Goal: Transaction & Acquisition: Purchase product/service

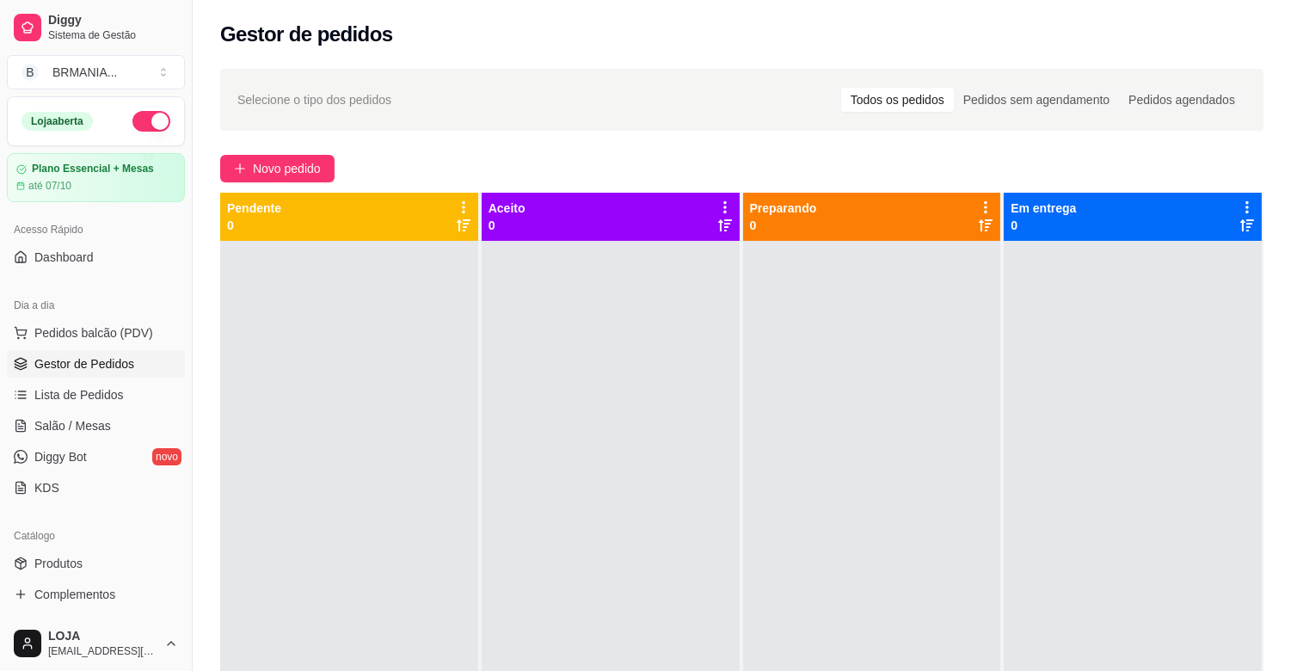
click at [80, 348] on ul "Pedidos balcão (PDV) Gestor de Pedidos Lista de Pedidos Salão / Mesas Diggy Bot…" at bounding box center [96, 410] width 178 height 182
click at [84, 335] on span "Pedidos balcão (PDV)" at bounding box center [93, 332] width 119 height 17
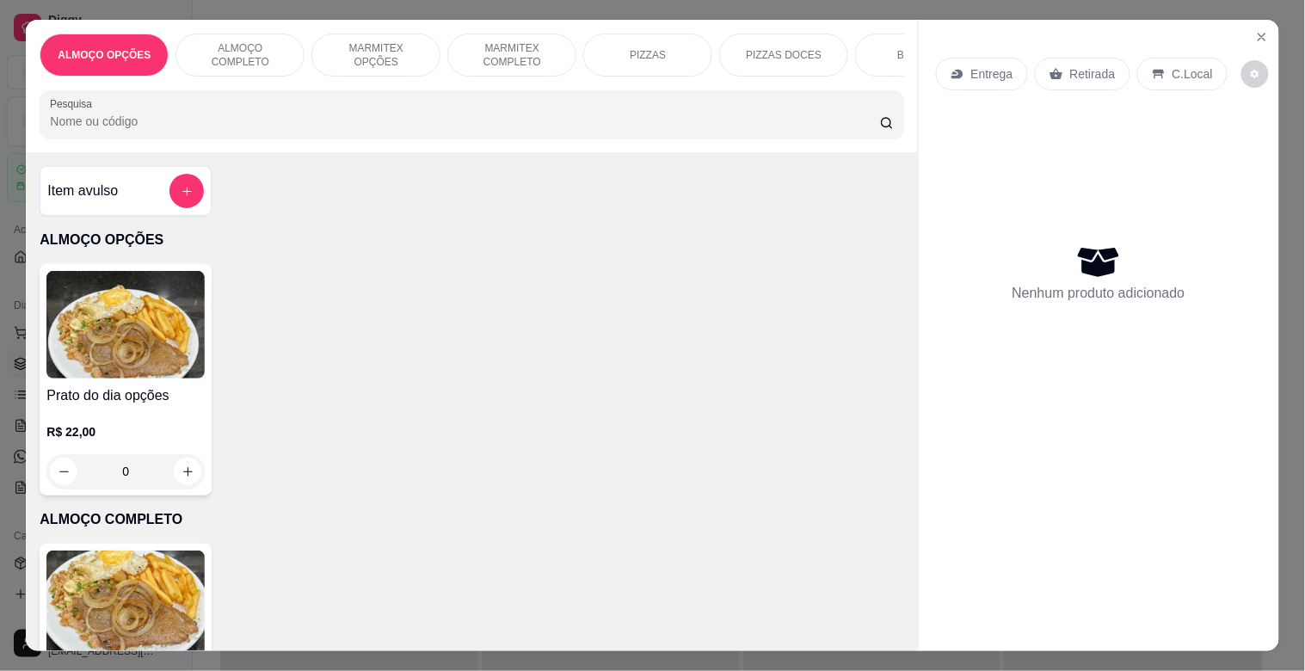
click at [890, 46] on div "BEBIDAS" at bounding box center [919, 55] width 129 height 43
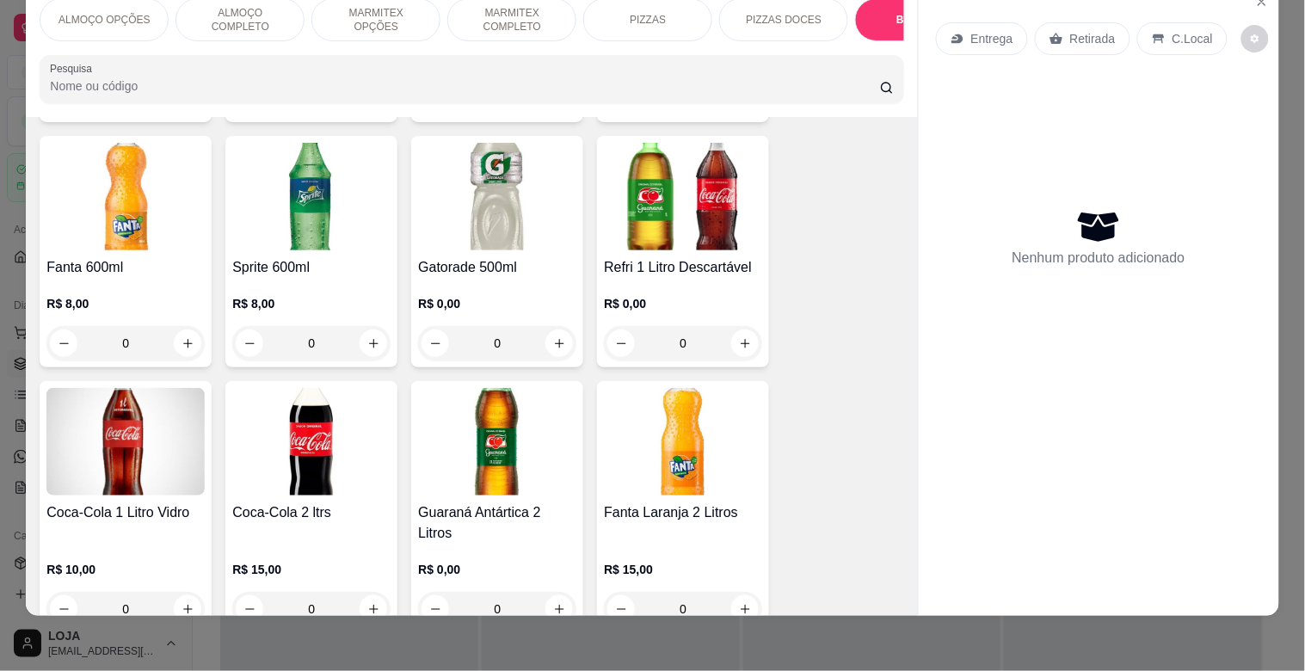
scroll to position [2874, 0]
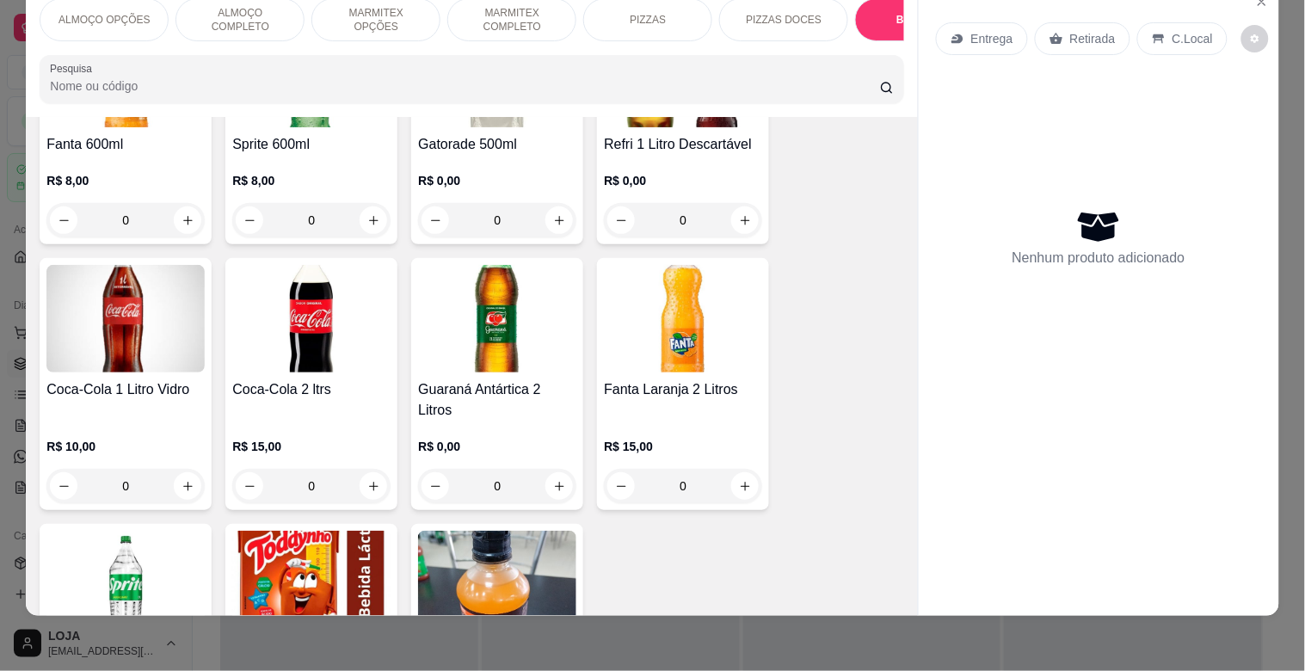
click at [325, 278] on img at bounding box center [311, 319] width 158 height 108
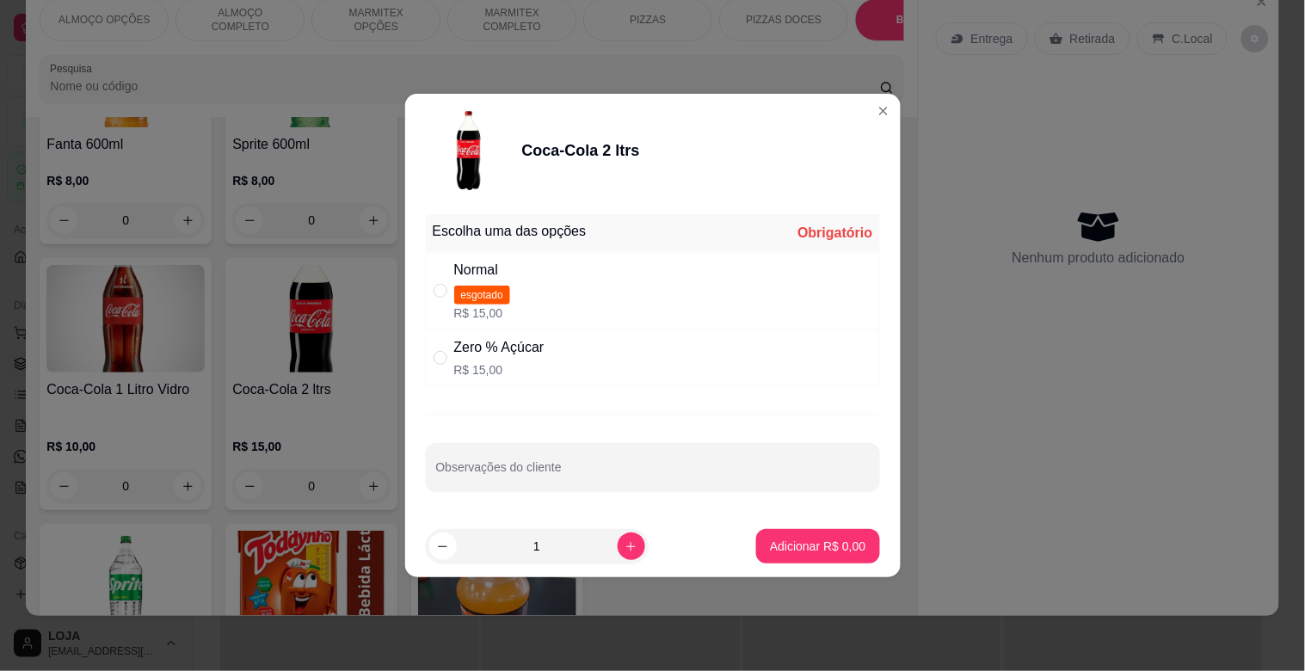
click at [503, 342] on div "Zero % Açúcar" at bounding box center [499, 347] width 90 height 21
radio input "true"
click at [819, 553] on p "Adicionar R$ 15,00" at bounding box center [814, 546] width 102 height 17
type input "1"
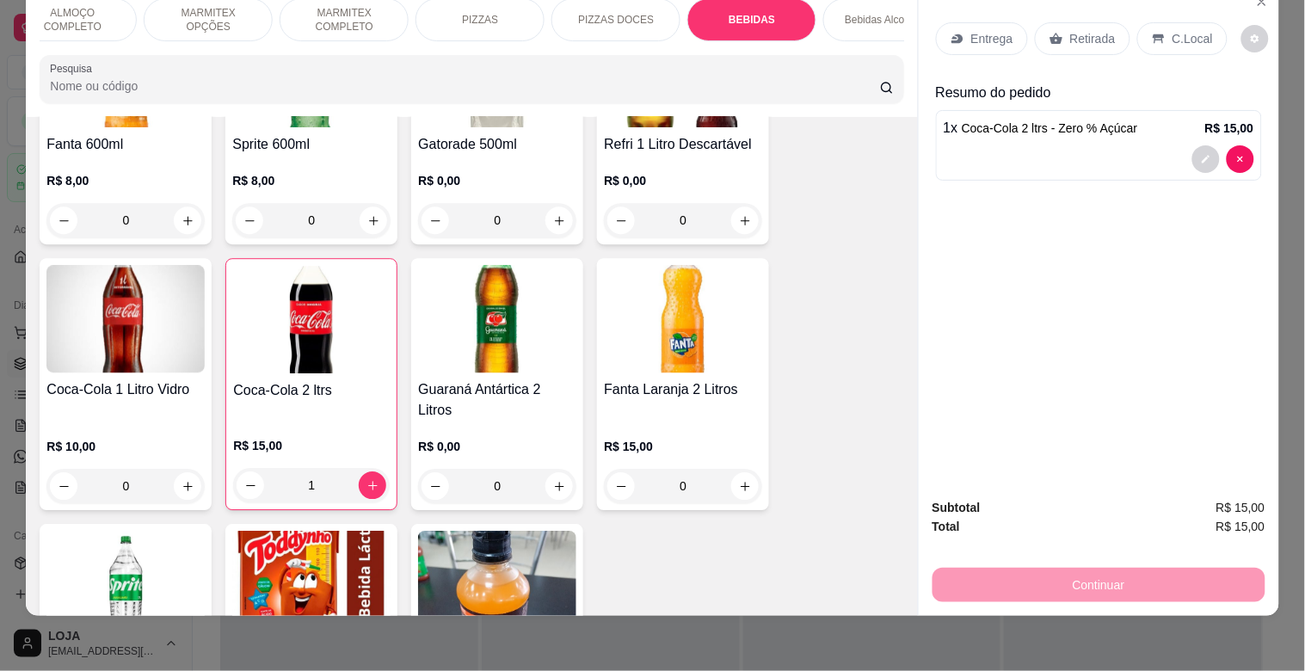
scroll to position [0, 191]
click at [844, 13] on p "Bebidas Alcoólicas" at bounding box center [864, 20] width 86 height 14
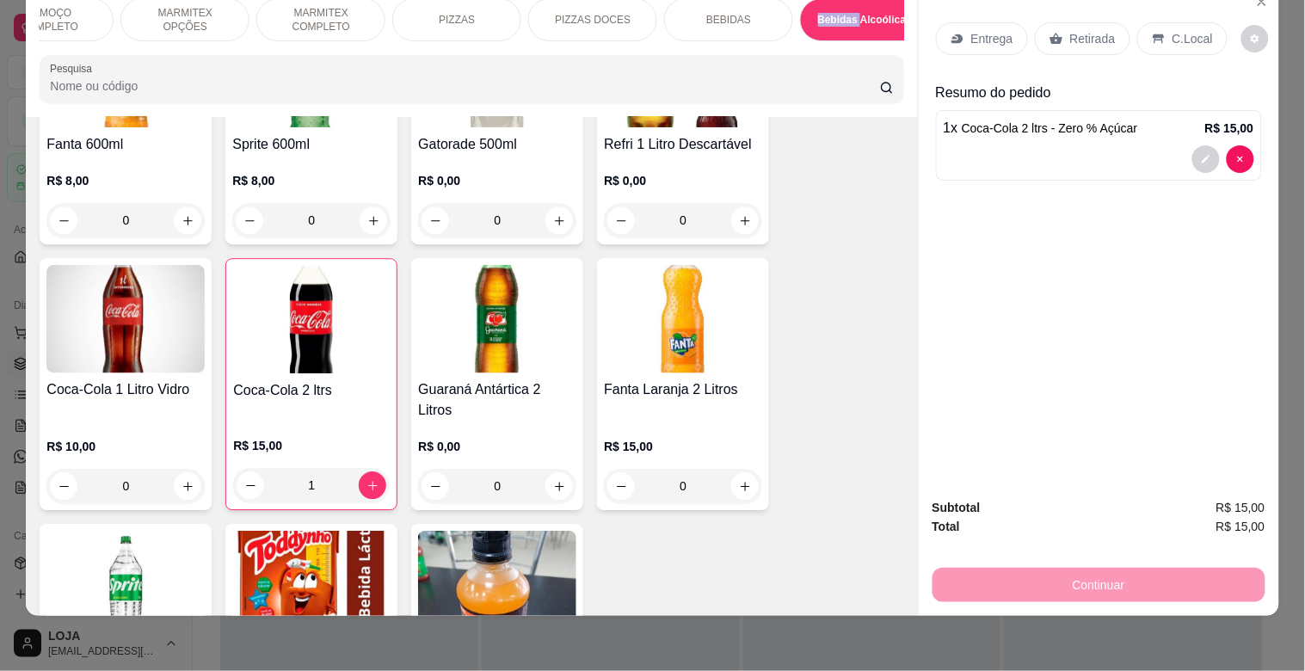
scroll to position [3506, 0]
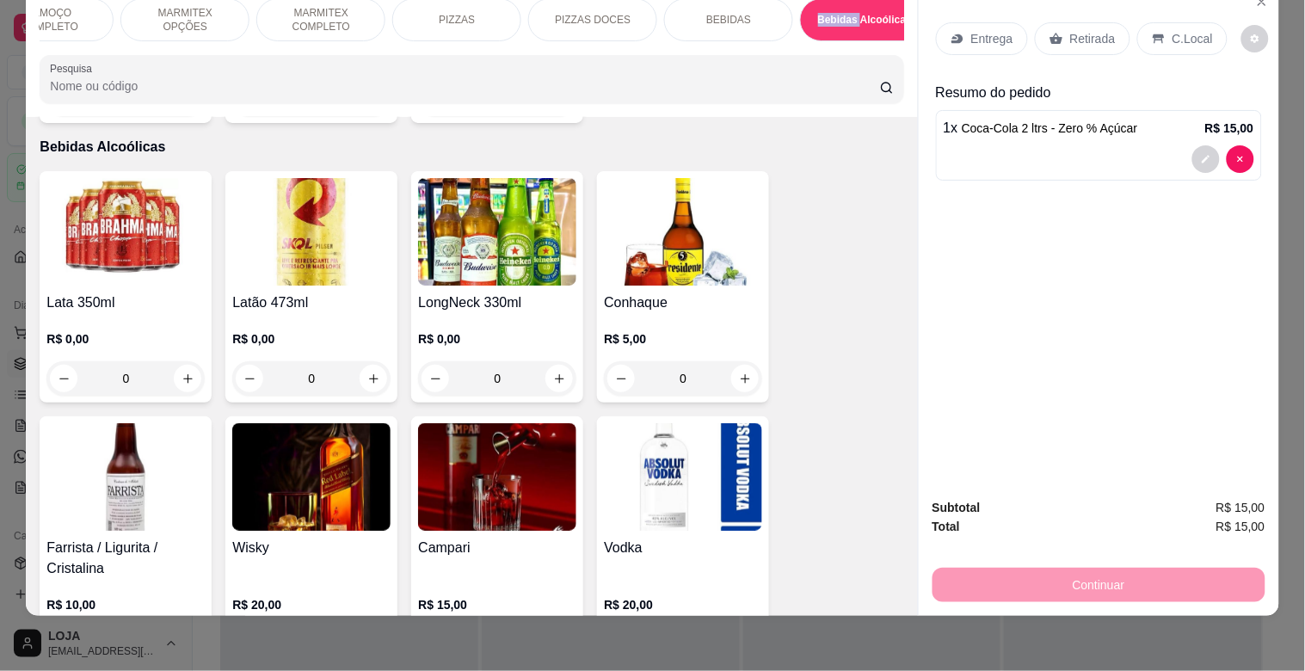
click at [155, 199] on img at bounding box center [125, 232] width 158 height 108
click at [320, 259] on img at bounding box center [311, 232] width 158 height 108
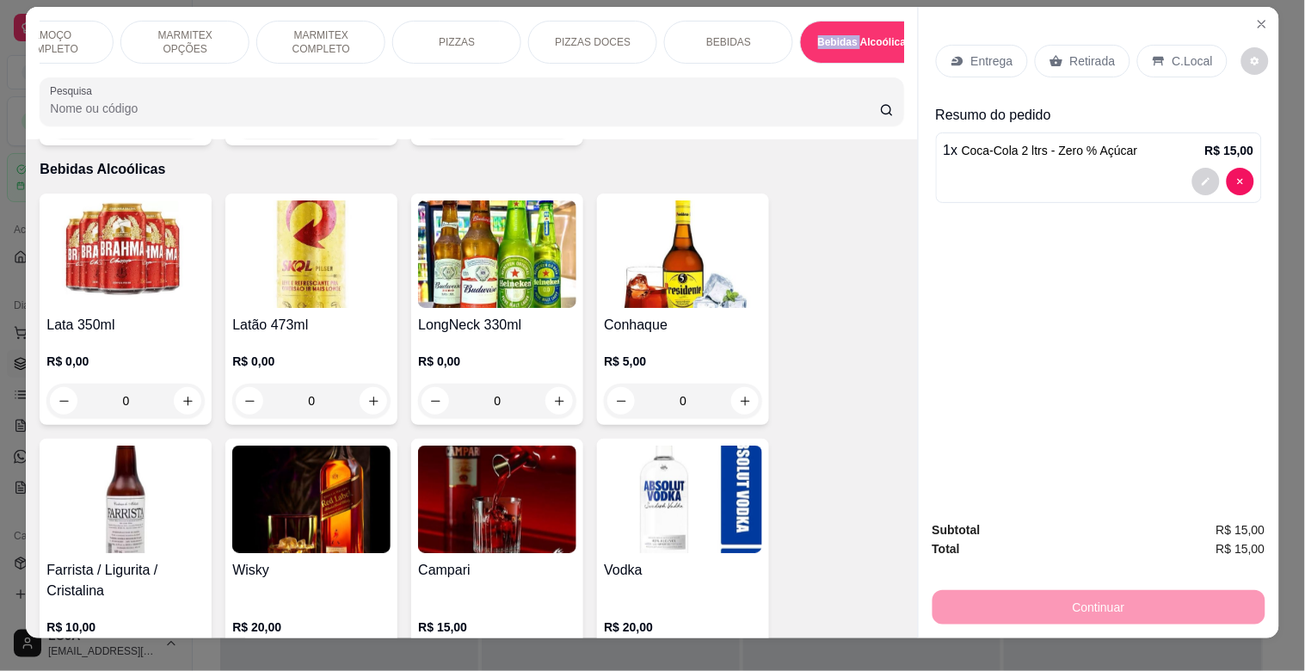
click at [344, 248] on img at bounding box center [311, 254] width 158 height 108
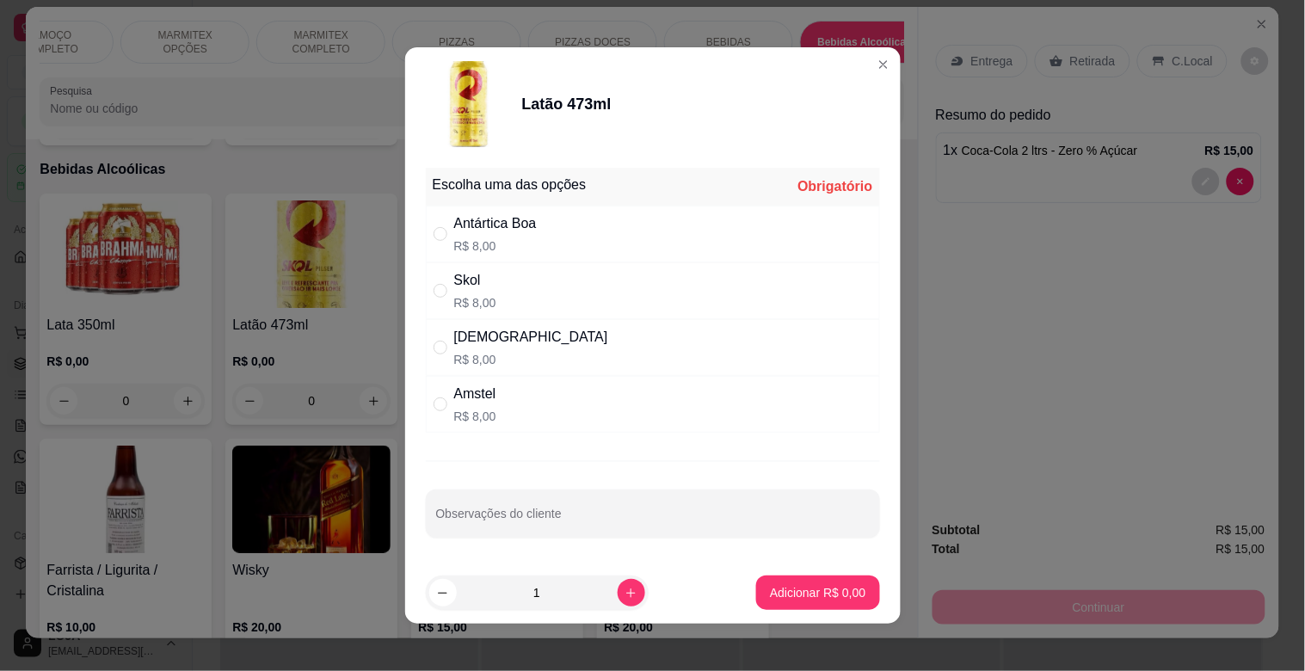
click at [582, 340] on div "Brahma R$ 8,00" at bounding box center [653, 347] width 454 height 57
radio input "true"
click at [812, 589] on p "Adicionar R$ 8,00" at bounding box center [818, 592] width 93 height 16
type input "1"
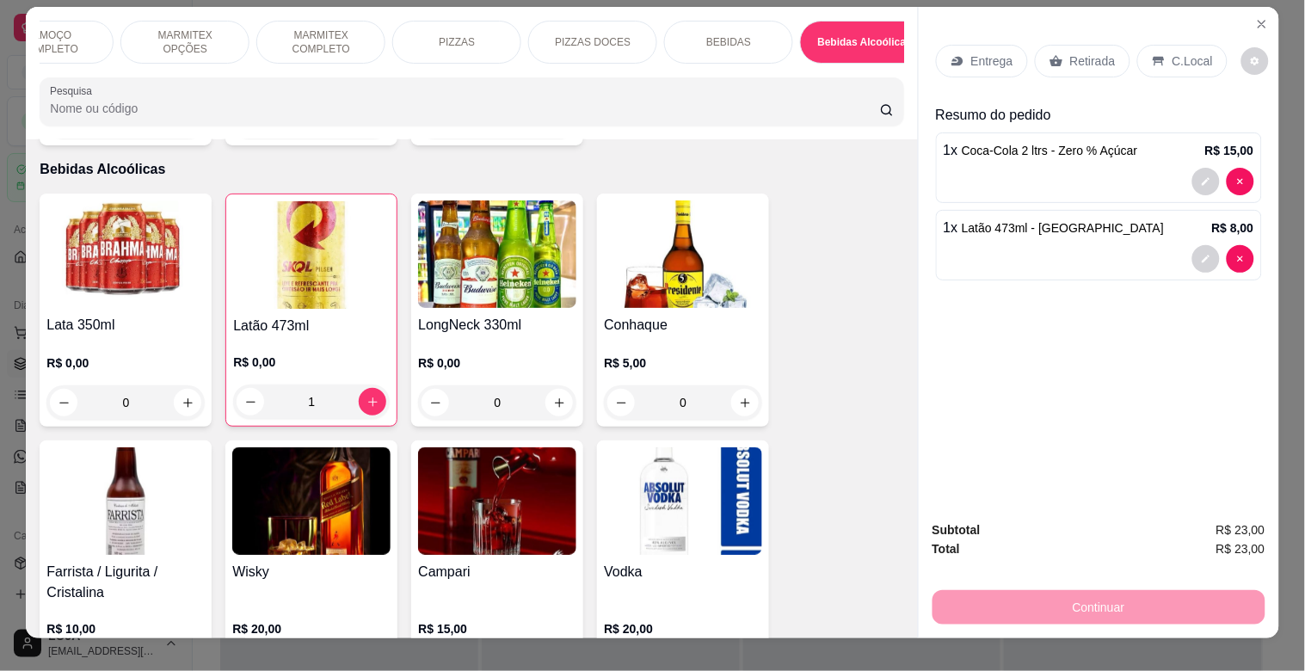
click at [1074, 73] on div "Entrega Retirada C.Local" at bounding box center [1099, 61] width 326 height 60
drag, startPoint x: 1077, startPoint y: 50, endPoint x: 1128, endPoint y: 353, distance: 307.0
click at [1077, 52] on p "Retirada" at bounding box center [1093, 60] width 46 height 17
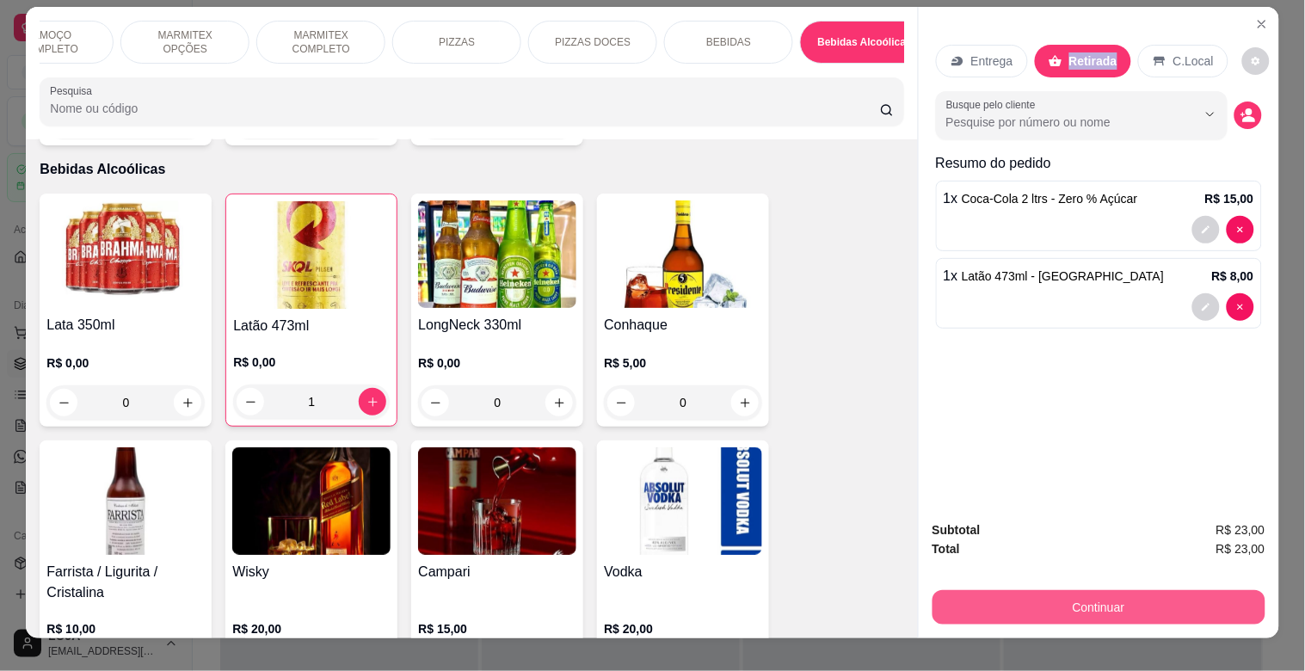
click at [1183, 604] on button "Continuar" at bounding box center [1098, 607] width 333 height 34
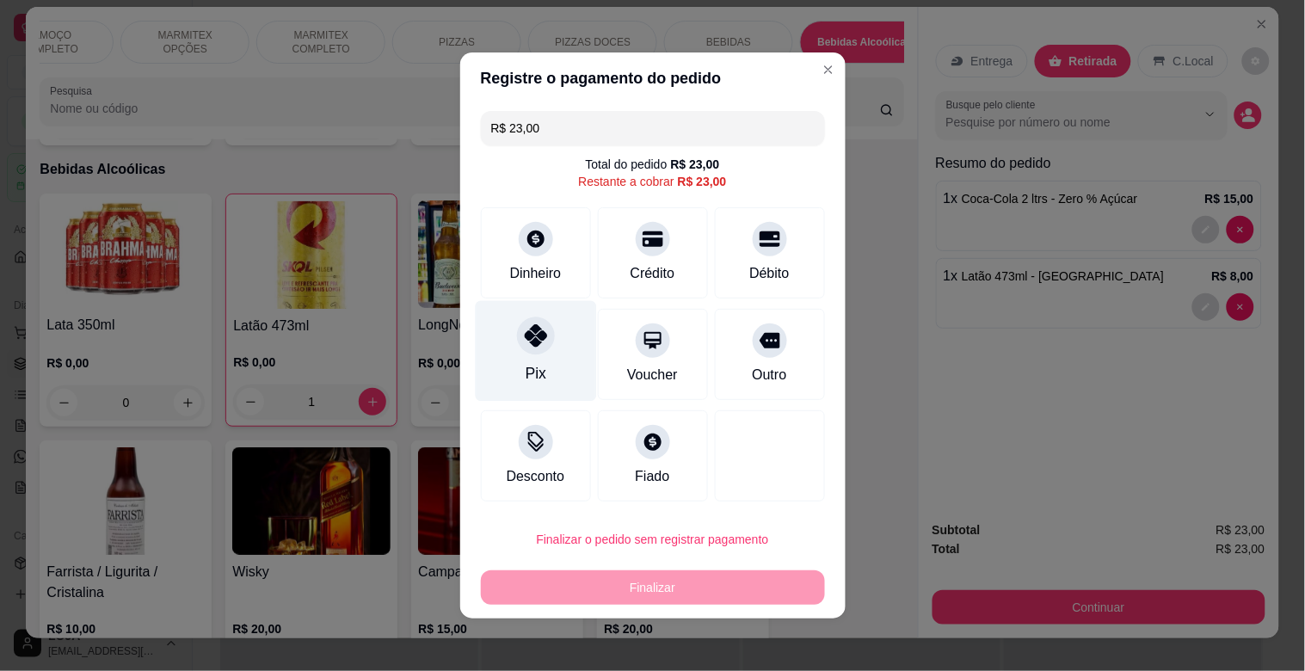
click at [517, 328] on div at bounding box center [536, 336] width 38 height 38
type input "R$ 0,00"
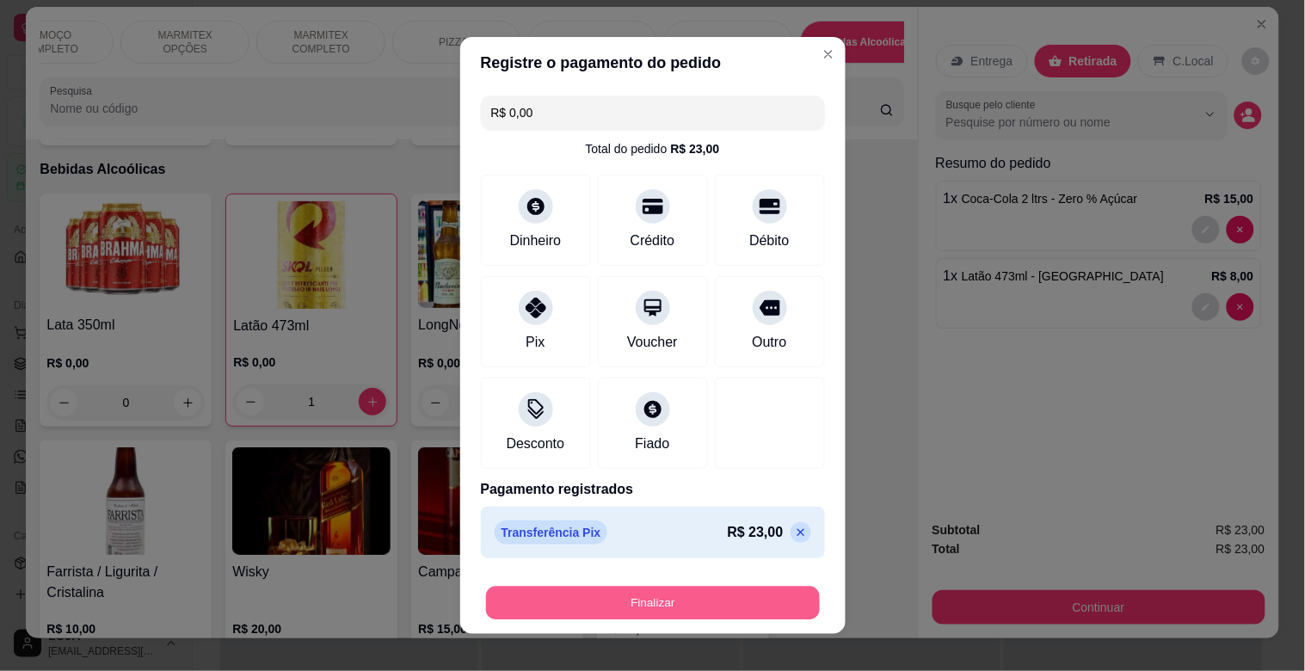
click at [707, 606] on button "Finalizar" at bounding box center [653, 604] width 334 height 34
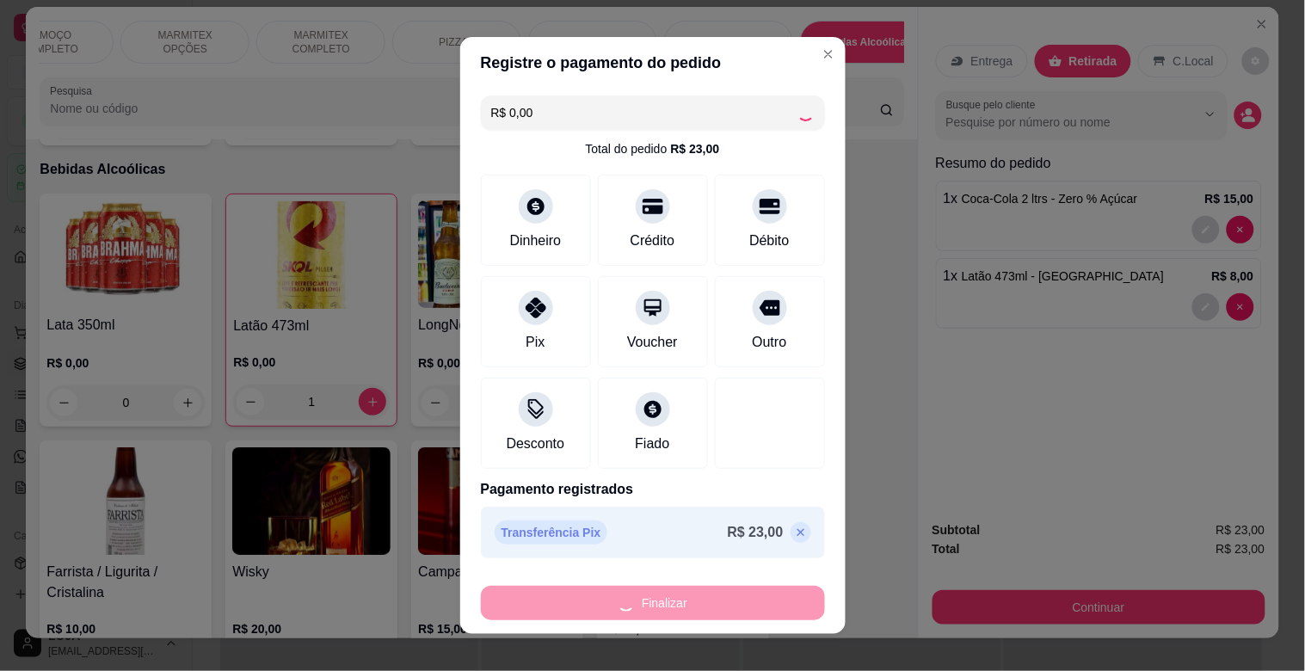
type input "0"
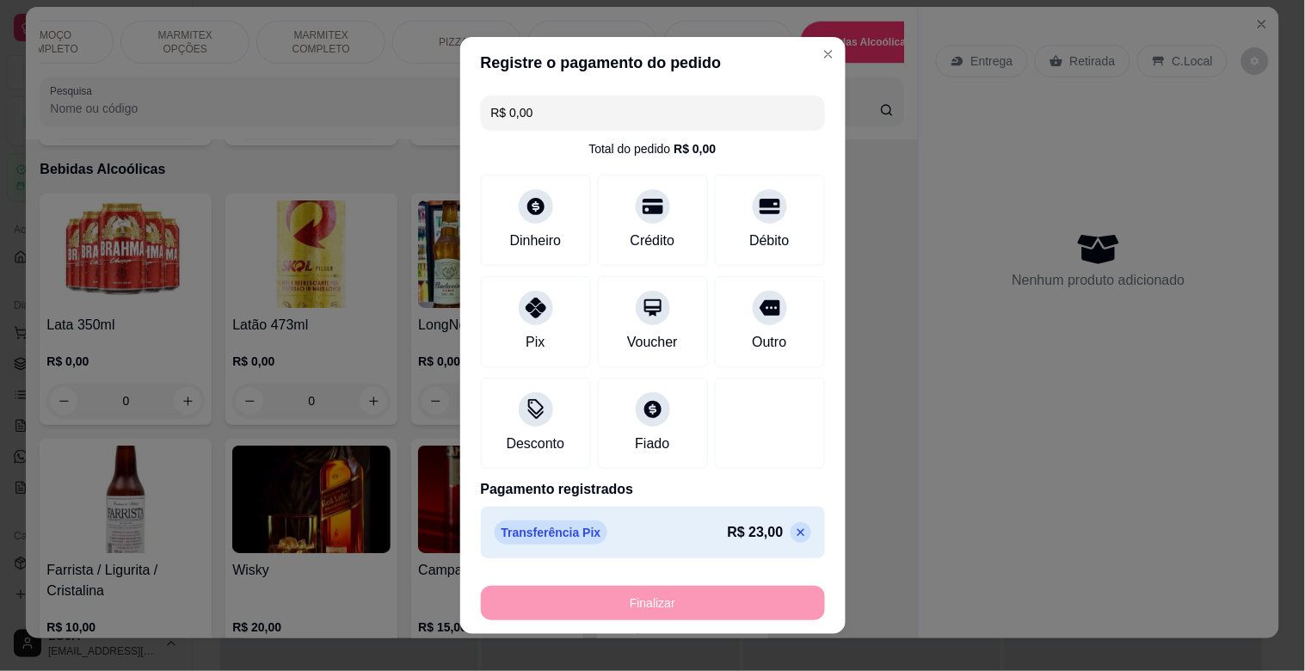
type input "-R$ 23,00"
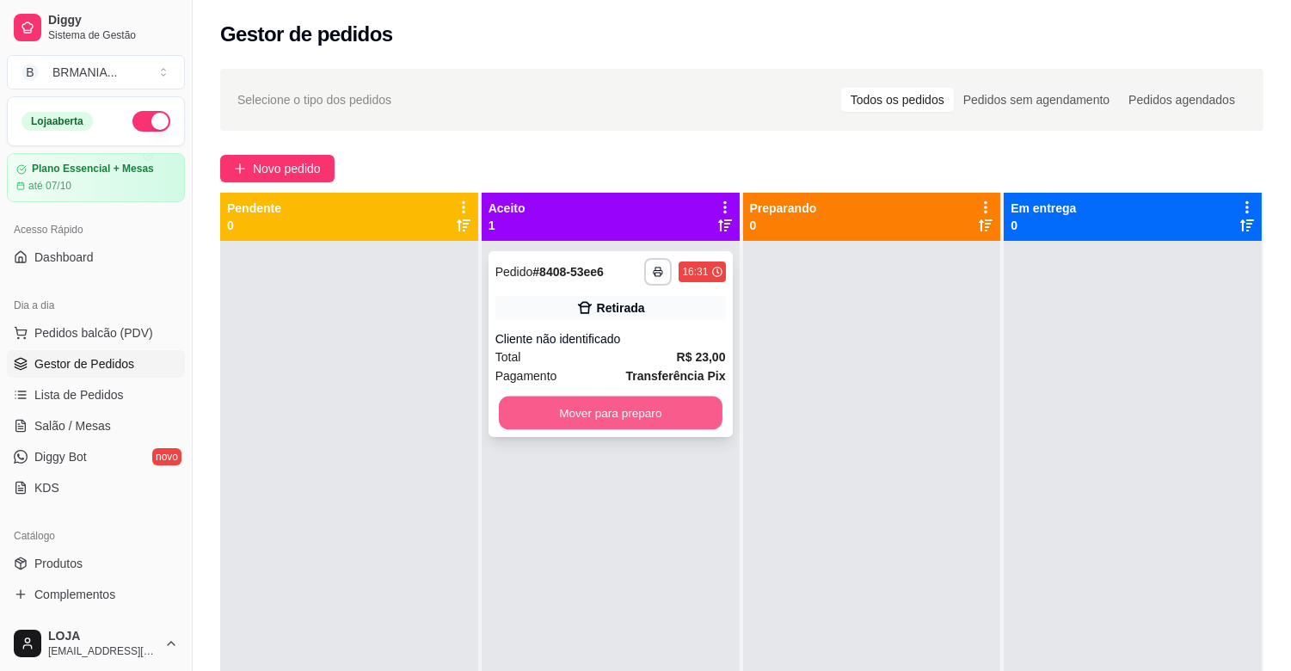
click at [693, 418] on button "Mover para preparo" at bounding box center [611, 414] width 224 height 34
click at [693, 418] on div "Mover para preparo" at bounding box center [610, 413] width 231 height 34
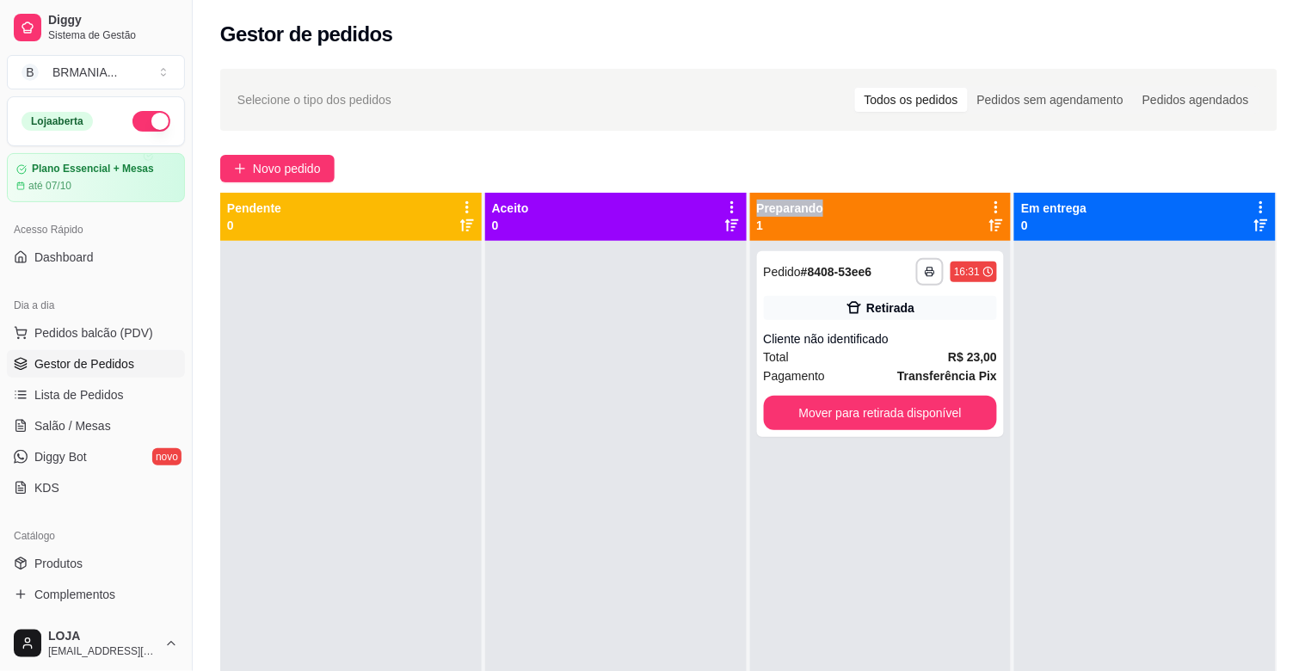
click at [1041, 577] on div at bounding box center [1144, 576] width 261 height 671
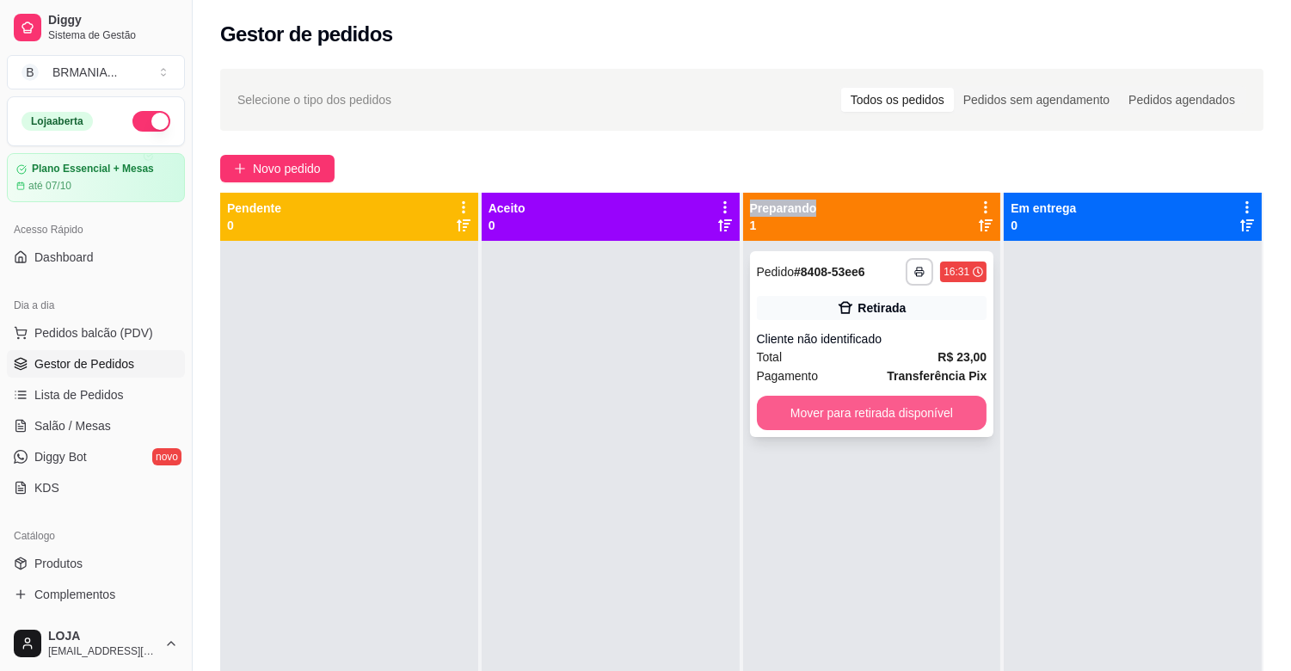
click at [929, 403] on button "Mover para retirada disponível" at bounding box center [872, 413] width 231 height 34
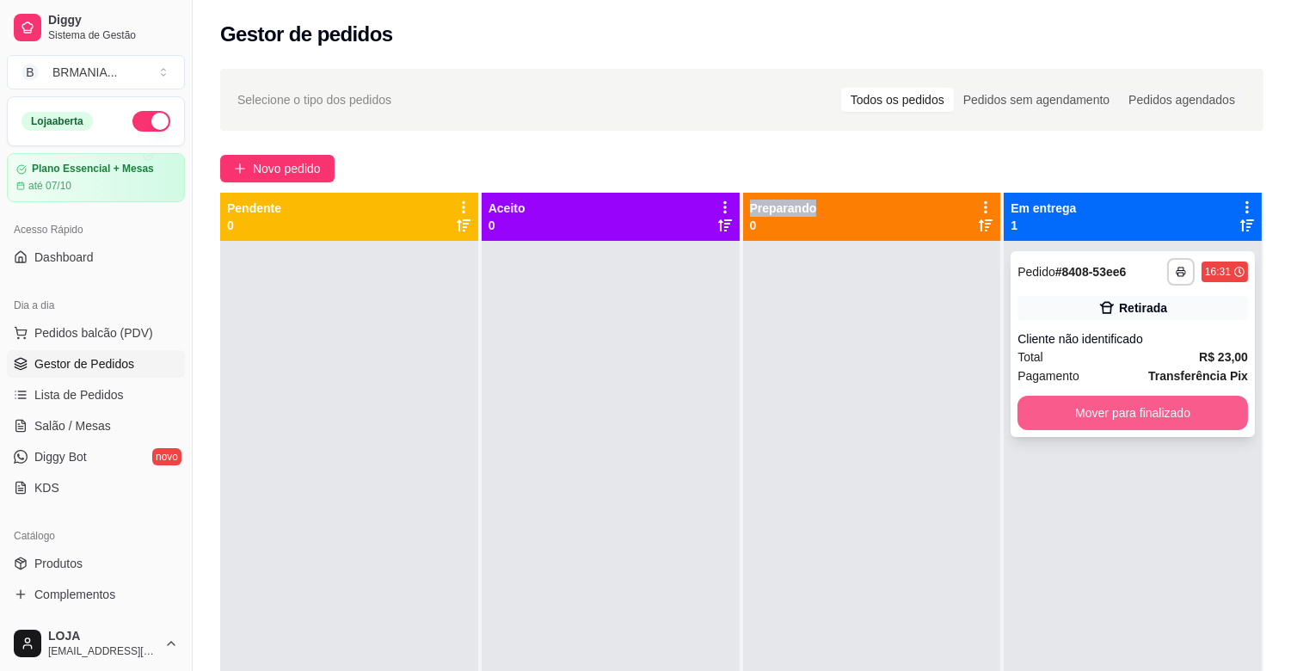
click at [1107, 406] on button "Mover para finalizado" at bounding box center [1133, 413] width 231 height 34
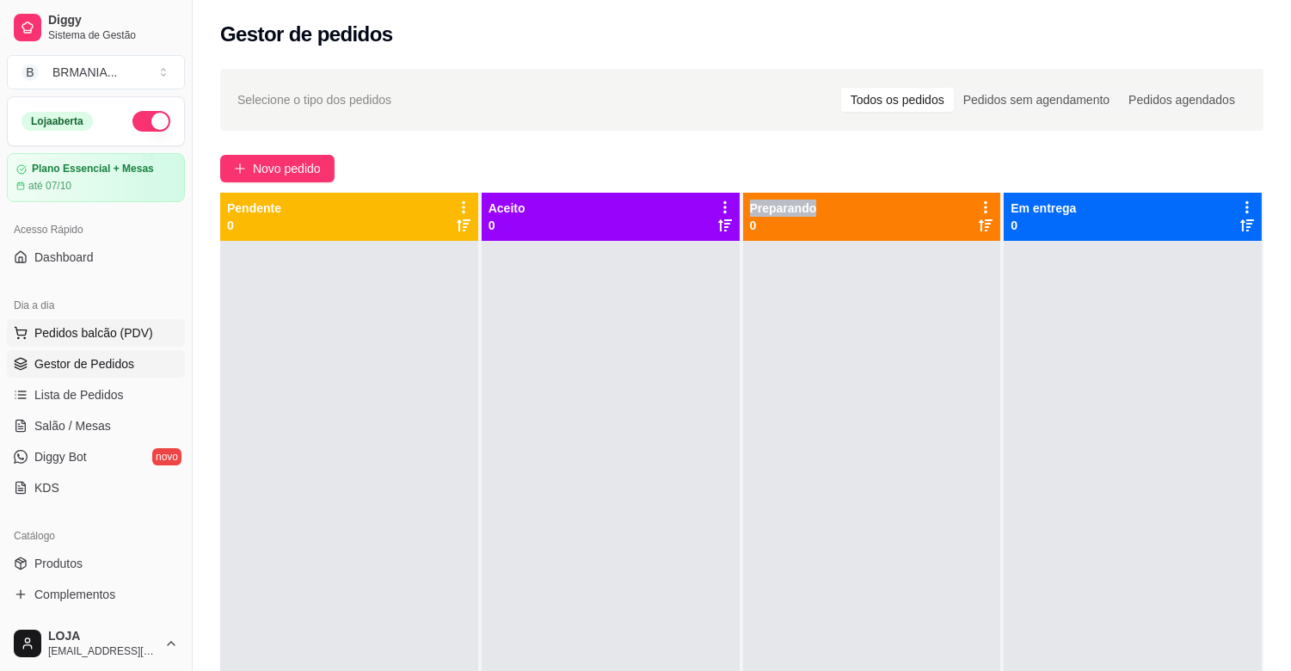
click at [136, 337] on span "Pedidos balcão (PDV)" at bounding box center [93, 332] width 119 height 17
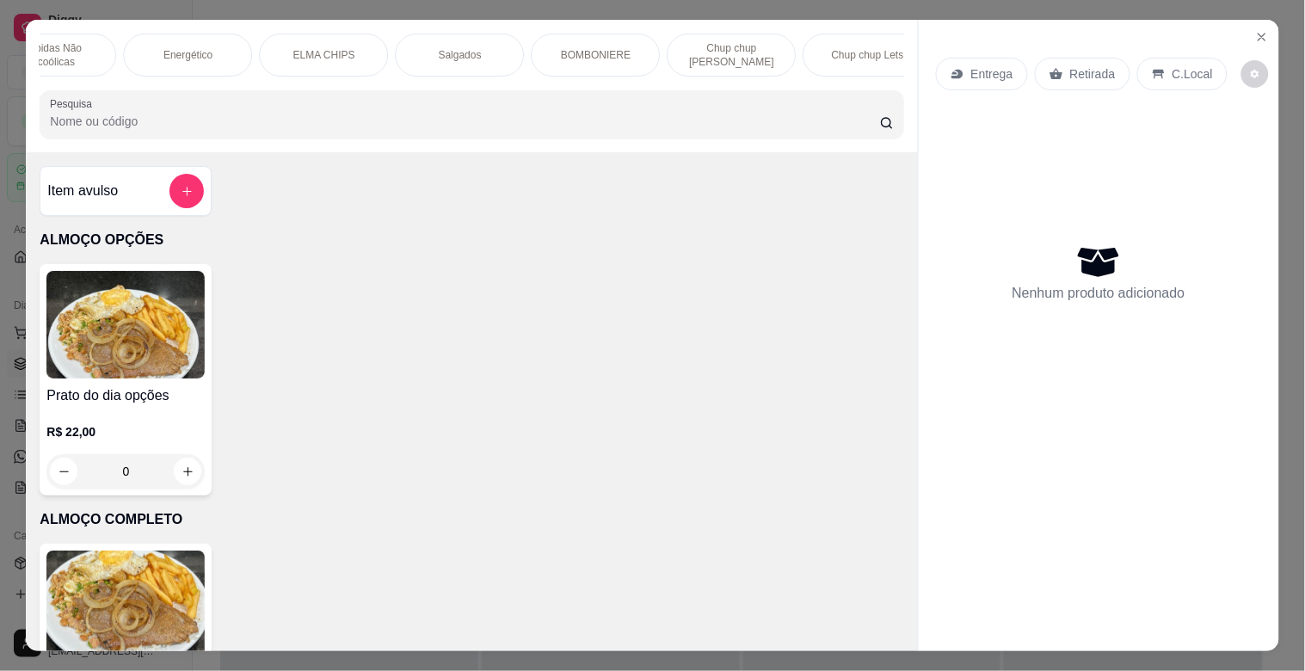
scroll to position [0, 1147]
click at [571, 48] on p "BOMBONIERE" at bounding box center [589, 55] width 70 height 14
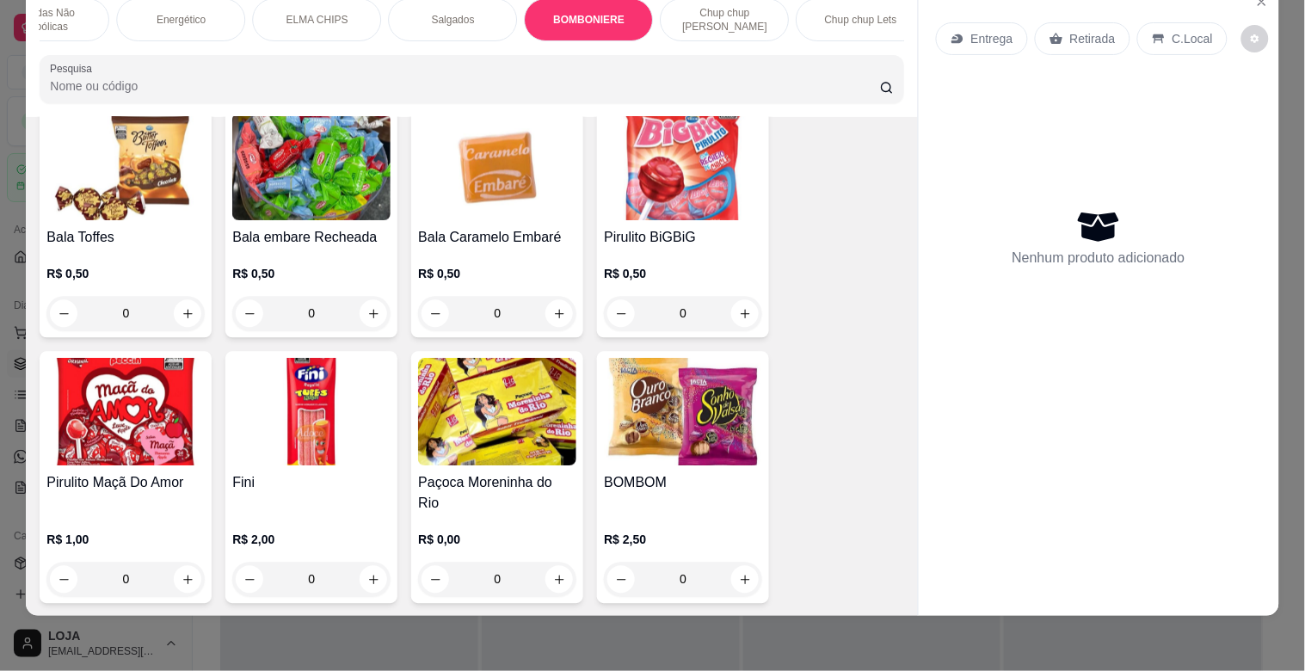
scroll to position [6380, 0]
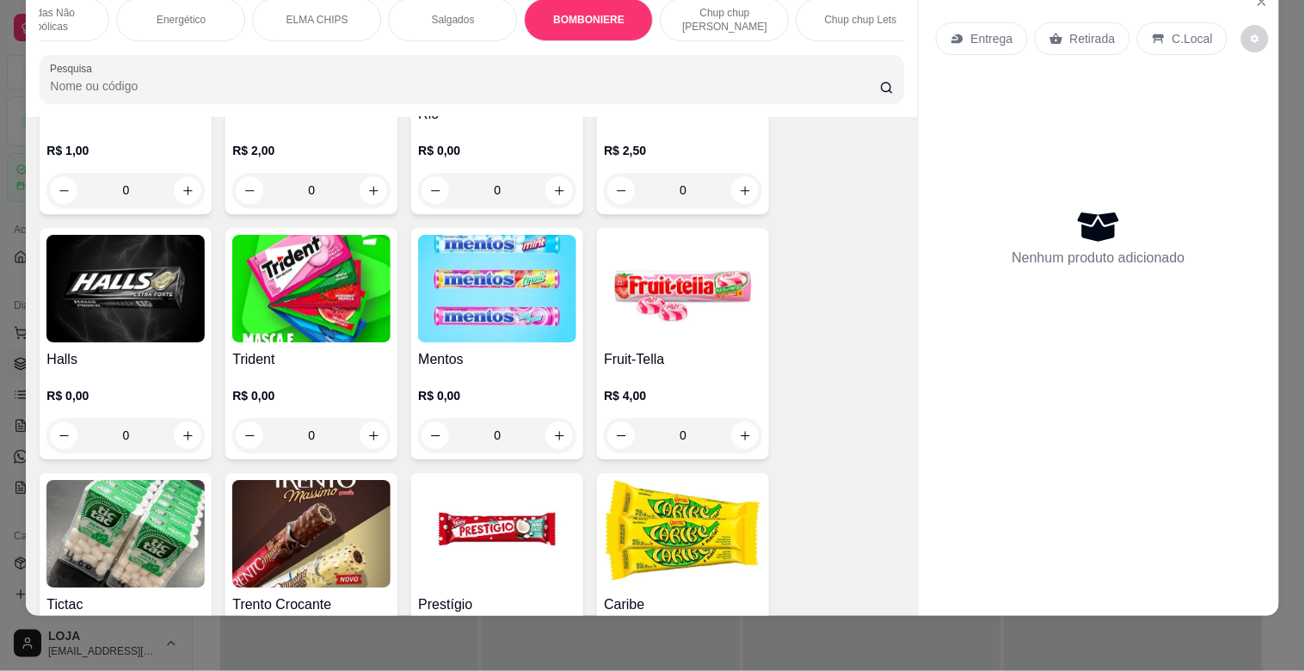
click at [329, 250] on img at bounding box center [311, 289] width 158 height 108
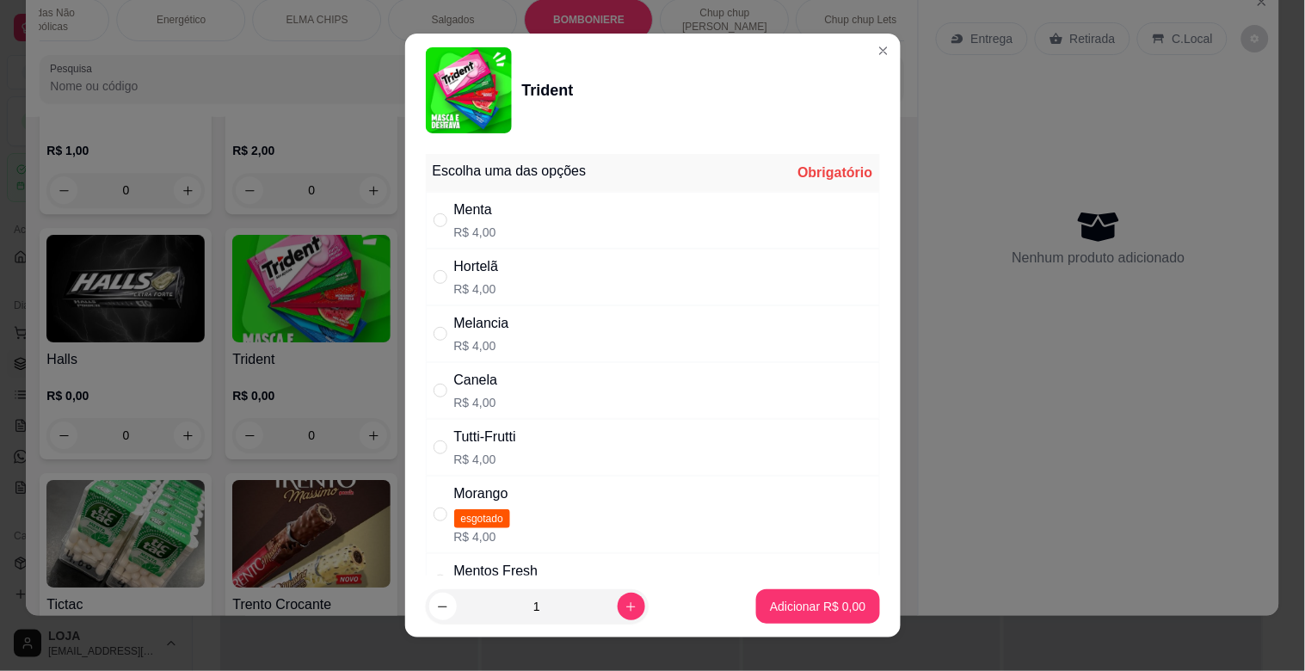
click at [565, 222] on div "Menta R$ 4,00" at bounding box center [653, 220] width 454 height 57
radio input "true"
click at [786, 599] on p "Adicionar R$ 4,00" at bounding box center [818, 606] width 93 height 16
type input "1"
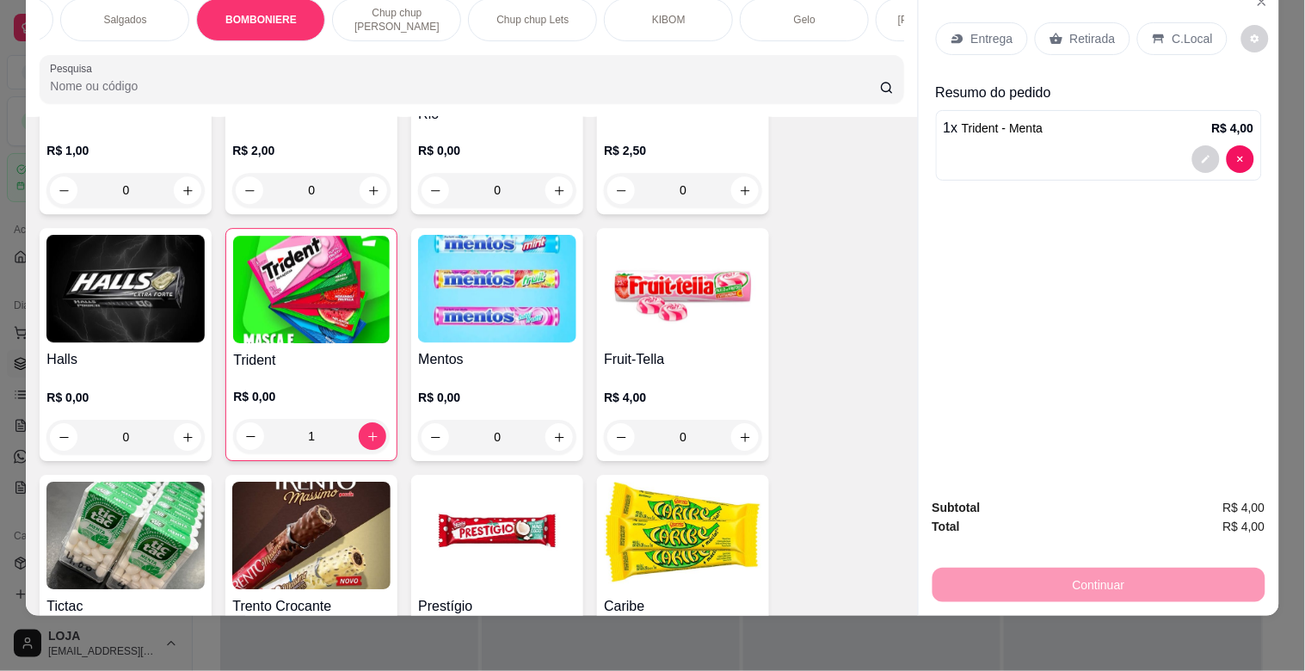
scroll to position [0, 1766]
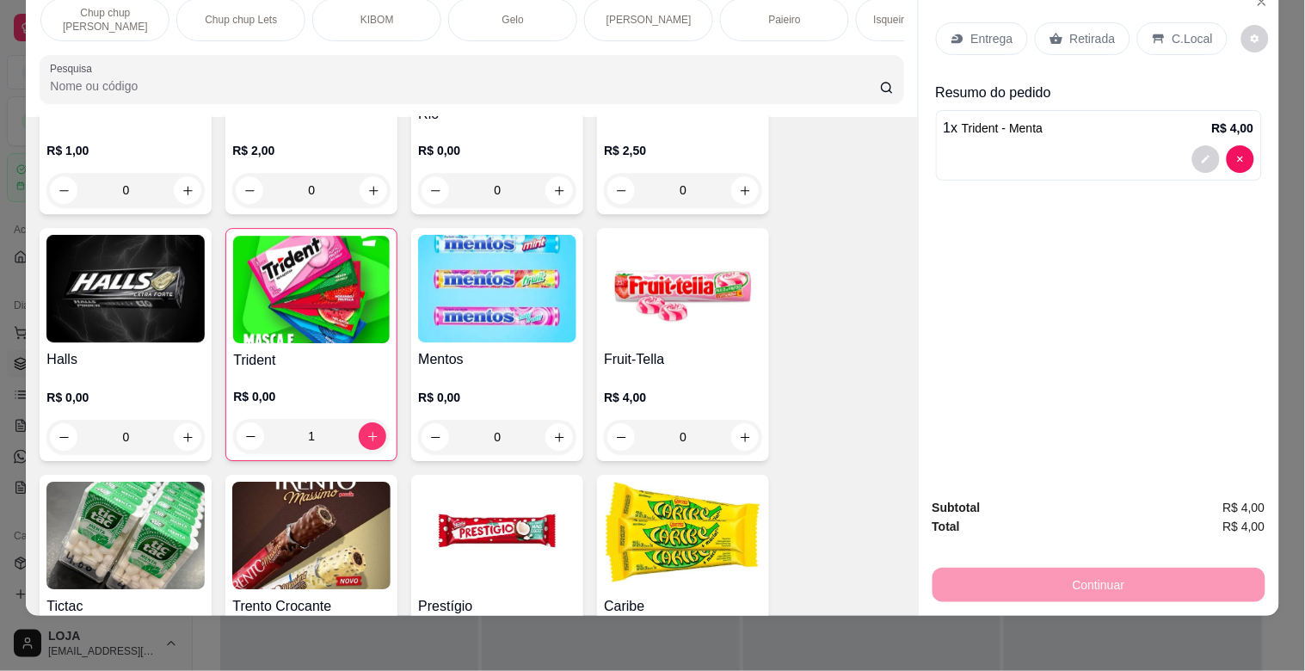
click at [735, 13] on div "Paieiro" at bounding box center [784, 19] width 129 height 43
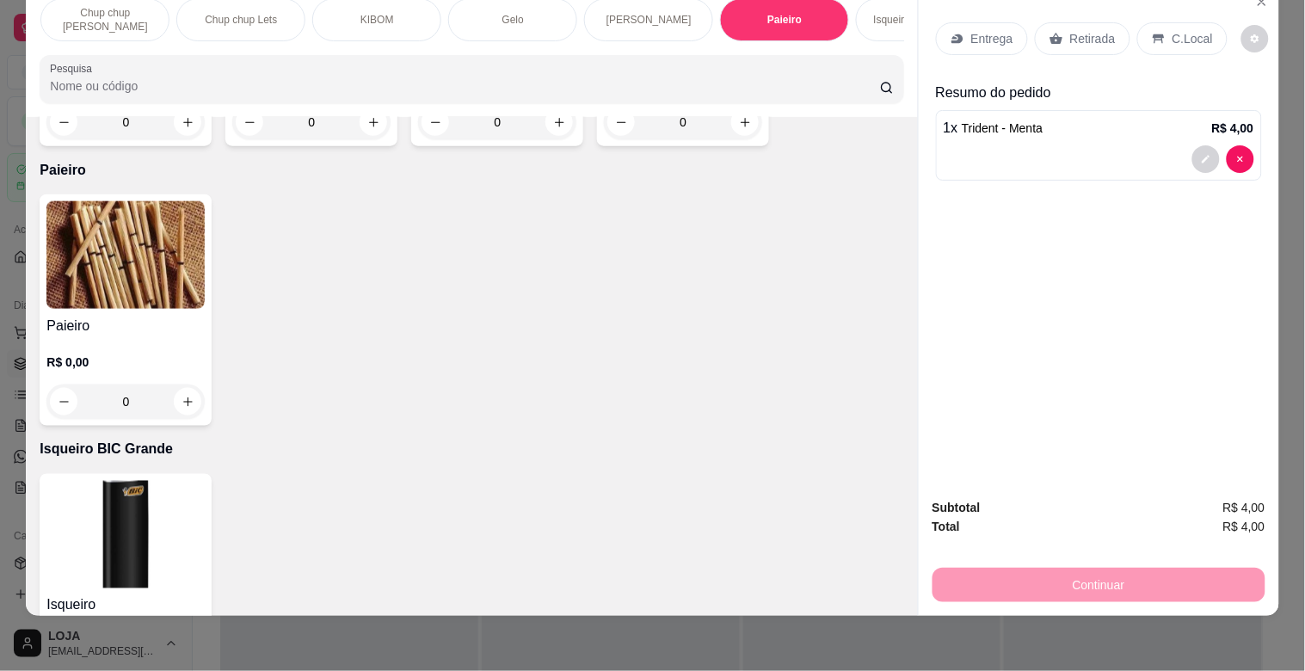
click at [46, 265] on img at bounding box center [125, 255] width 158 height 108
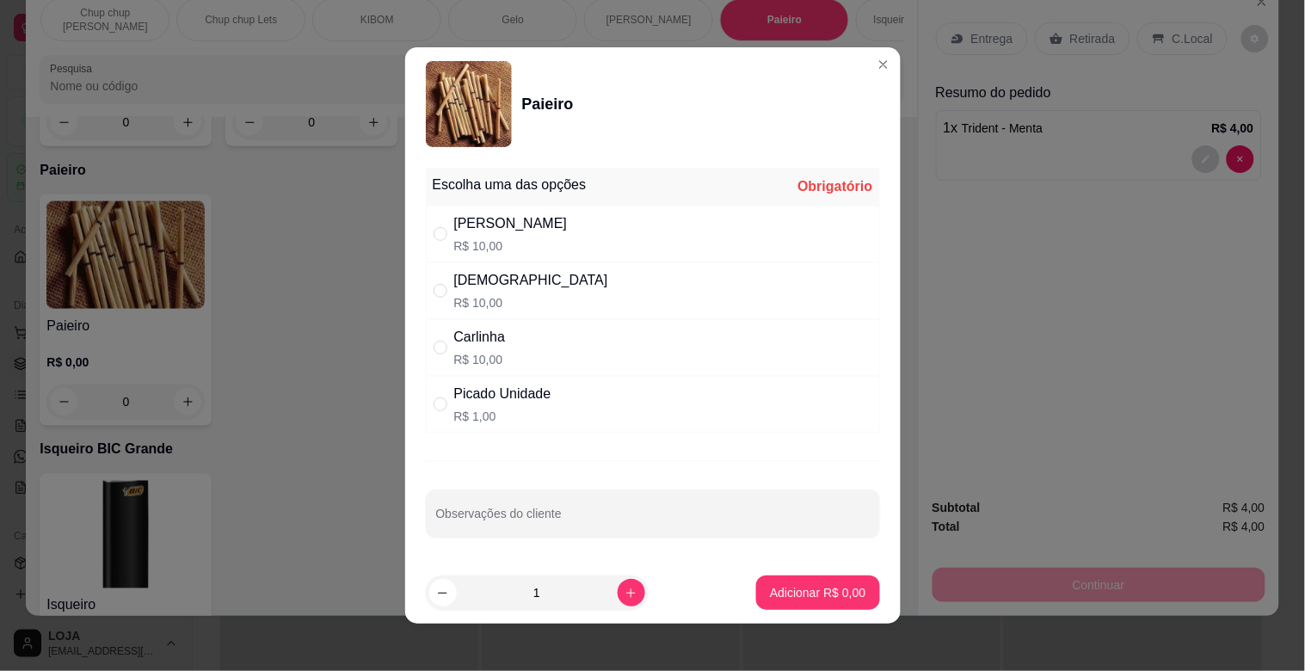
click at [699, 428] on div "Picado Unidade R$ 1,00" at bounding box center [653, 404] width 454 height 57
radio input "true"
click at [830, 594] on p "Adicionar R$ 1,00" at bounding box center [818, 592] width 93 height 16
type input "1"
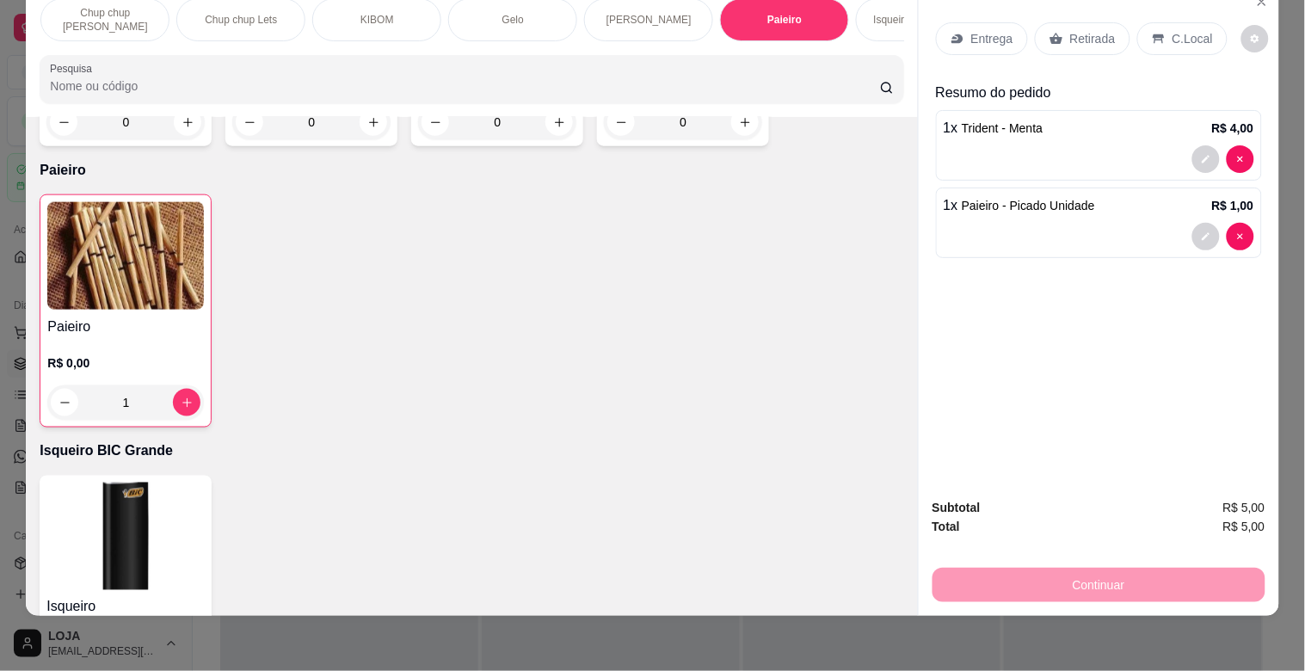
click at [1060, 38] on div "Retirada" at bounding box center [1082, 38] width 95 height 33
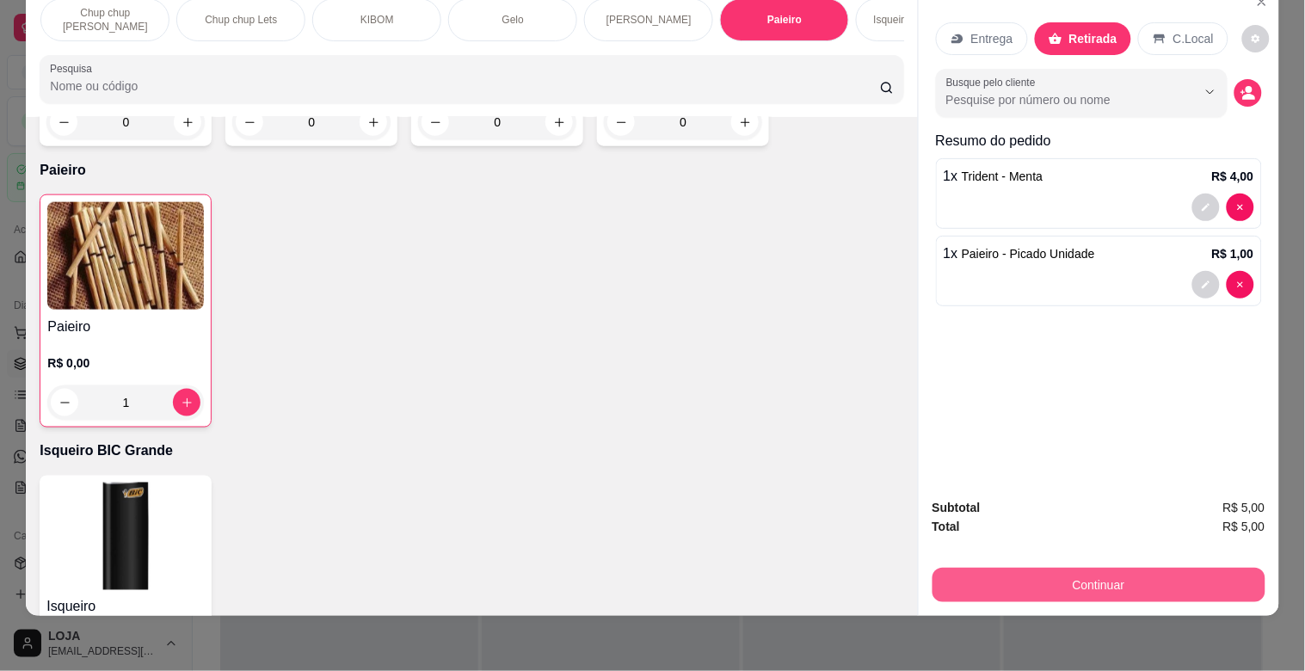
click at [1135, 570] on button "Continuar" at bounding box center [1098, 585] width 333 height 34
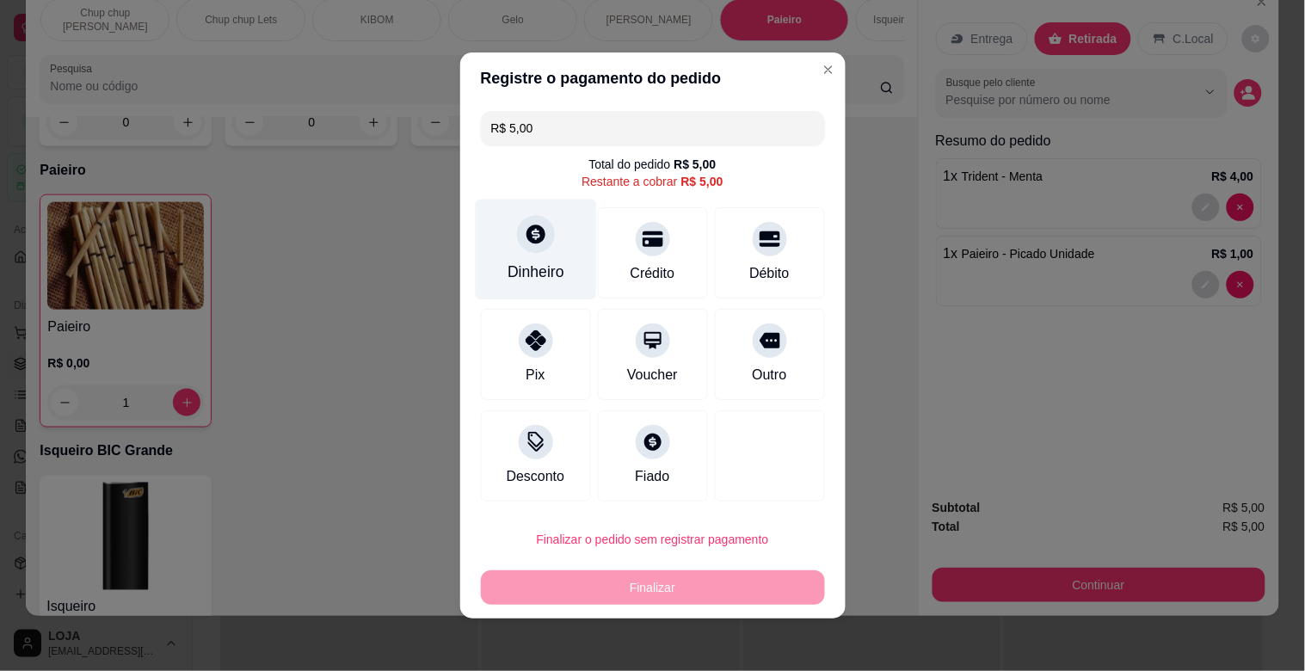
click at [528, 237] on icon at bounding box center [535, 234] width 22 height 22
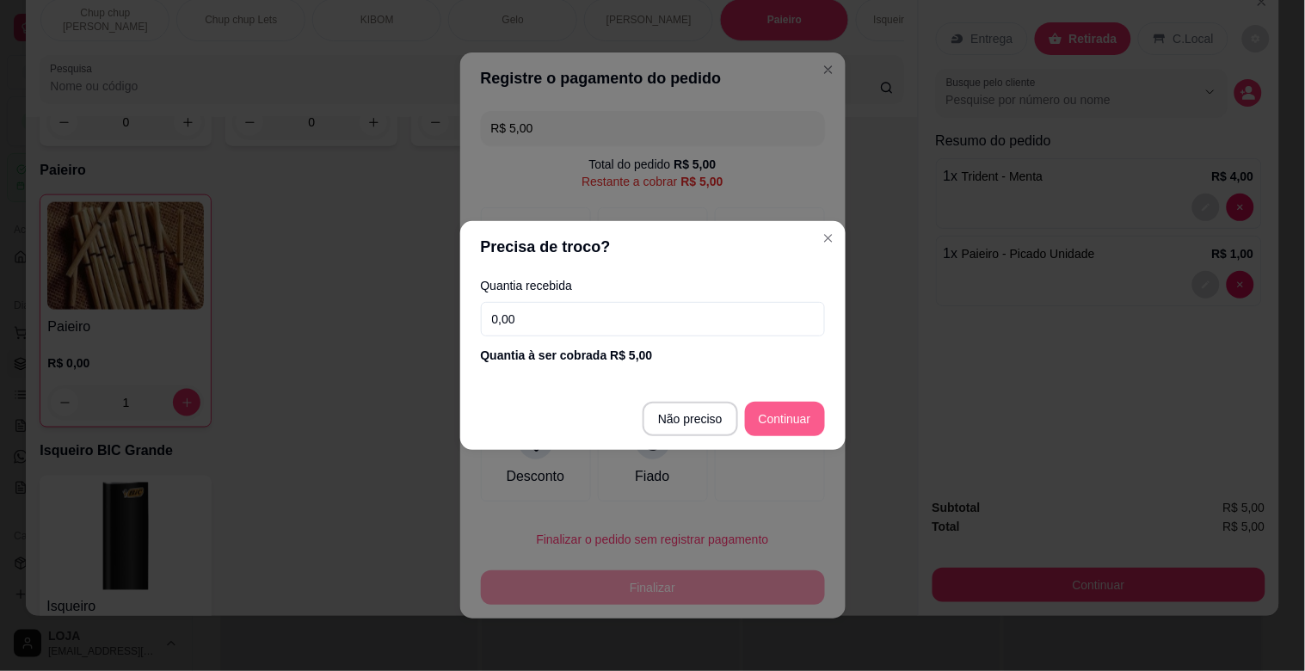
type input "R$ 0,00"
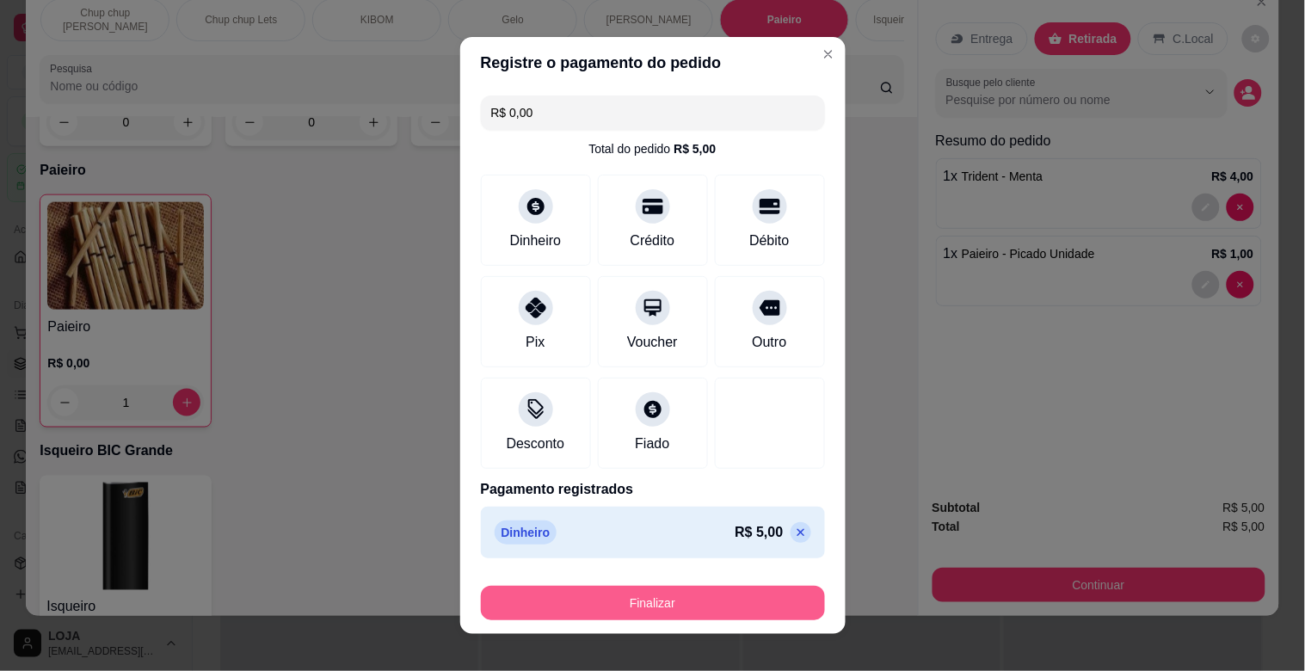
click at [731, 609] on button "Finalizar" at bounding box center [653, 603] width 344 height 34
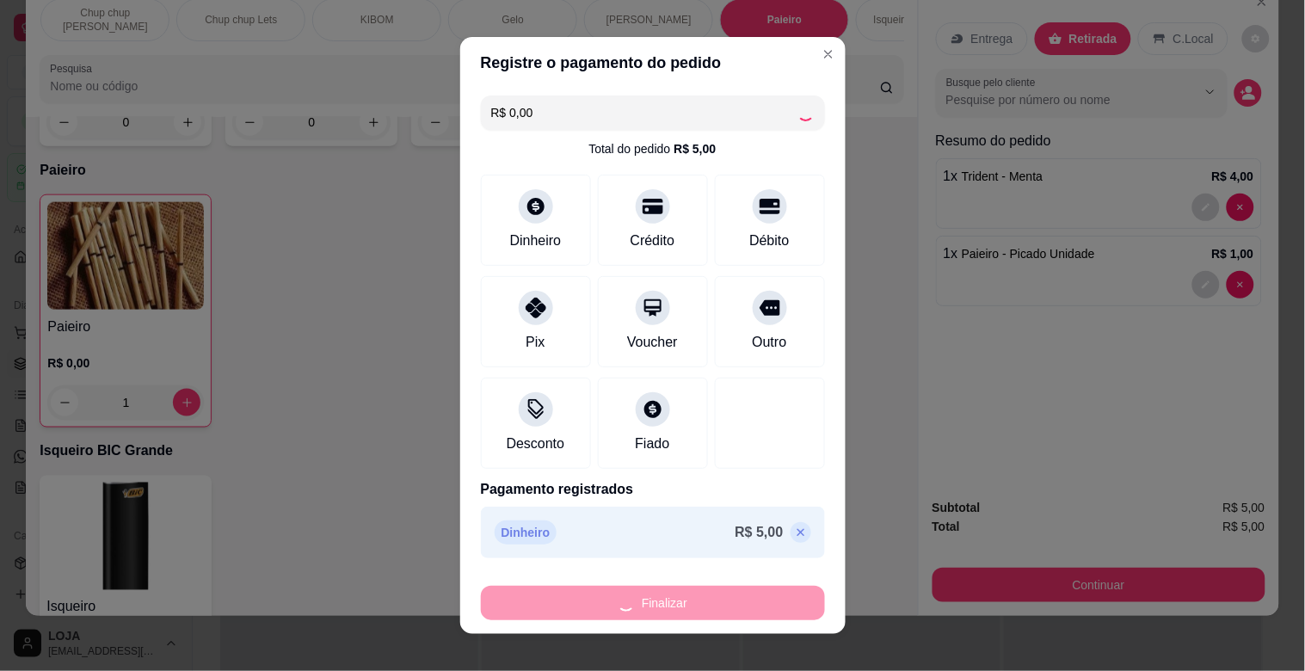
type input "0"
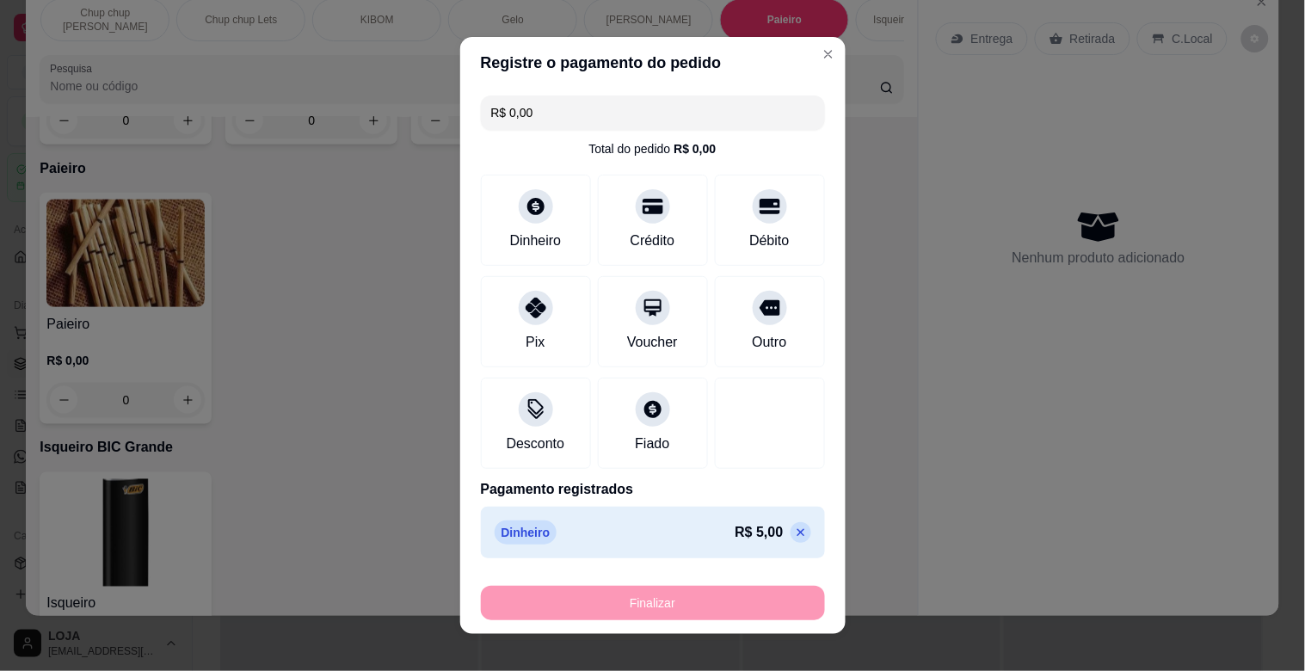
type input "-R$ 5,00"
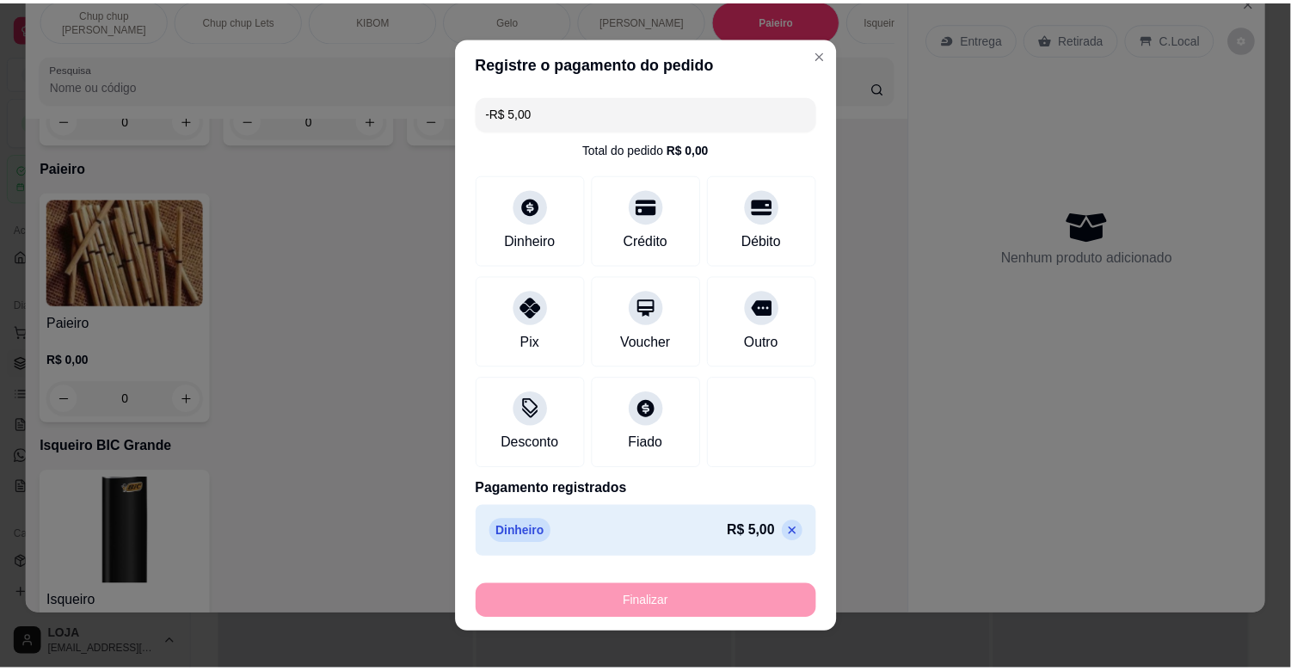
scroll to position [10604, 0]
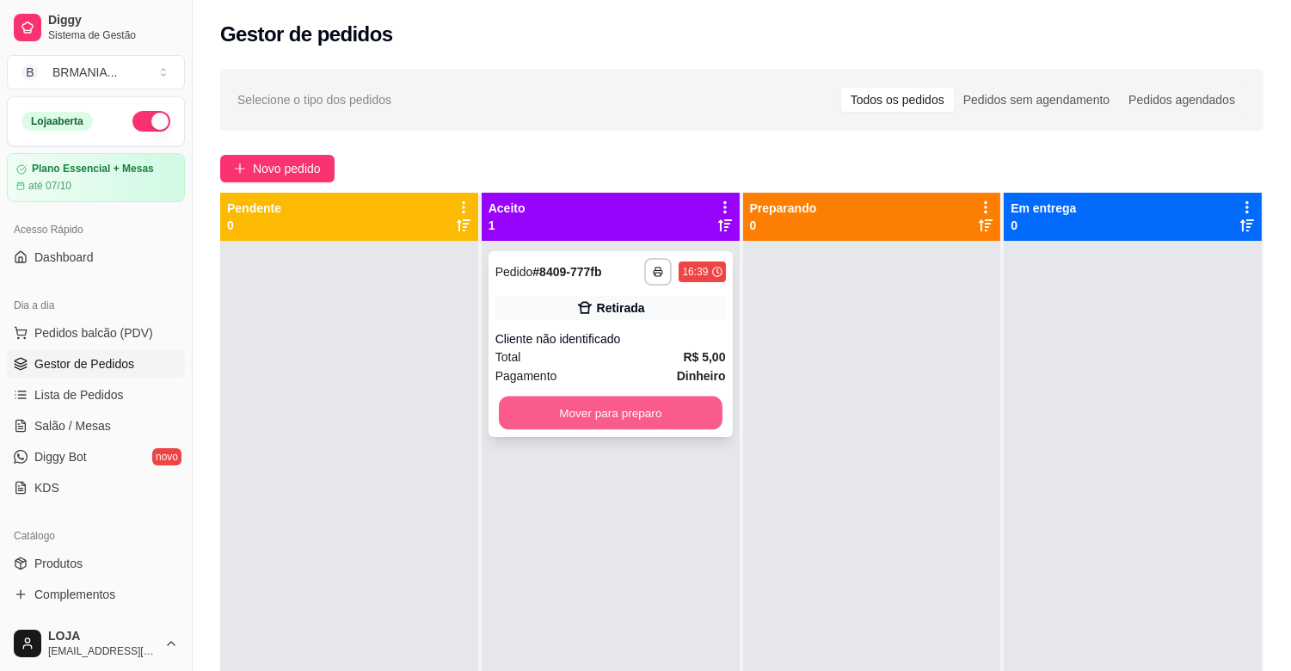
click at [597, 397] on button "Mover para preparo" at bounding box center [611, 414] width 224 height 34
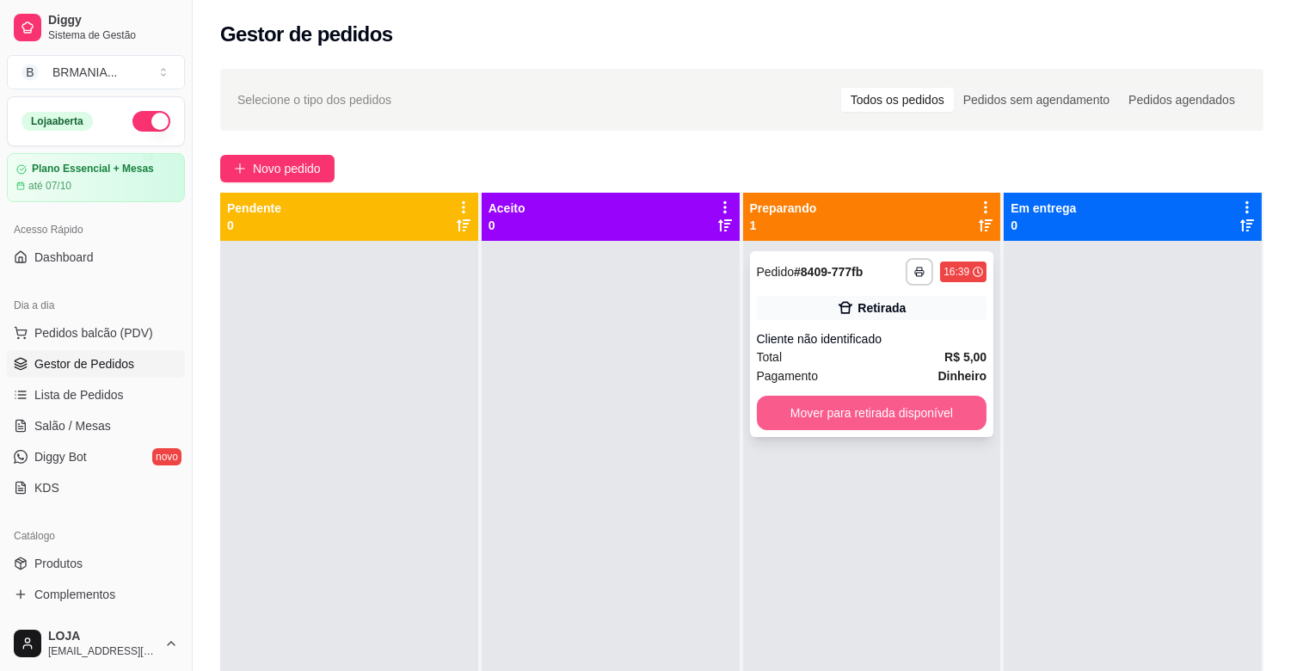
click at [858, 407] on button "Mover para retirada disponível" at bounding box center [872, 413] width 231 height 34
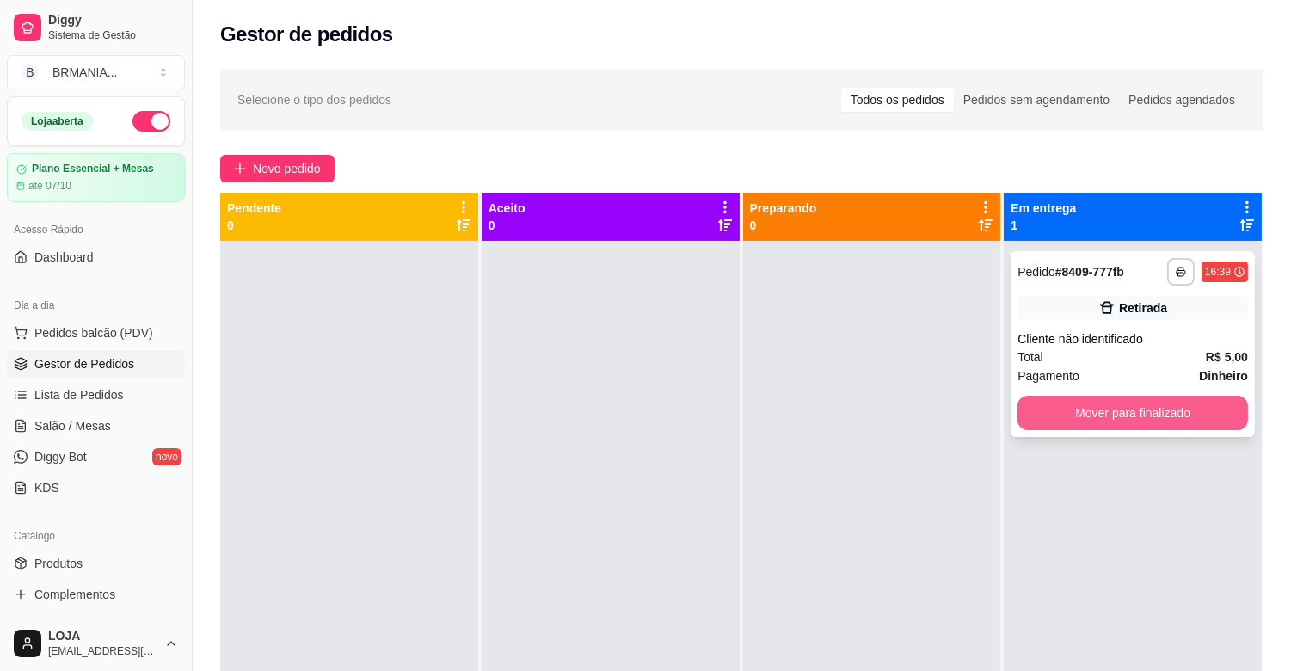
click at [1079, 417] on button "Mover para finalizado" at bounding box center [1133, 413] width 231 height 34
